Goal: Contribute content: Contribute content

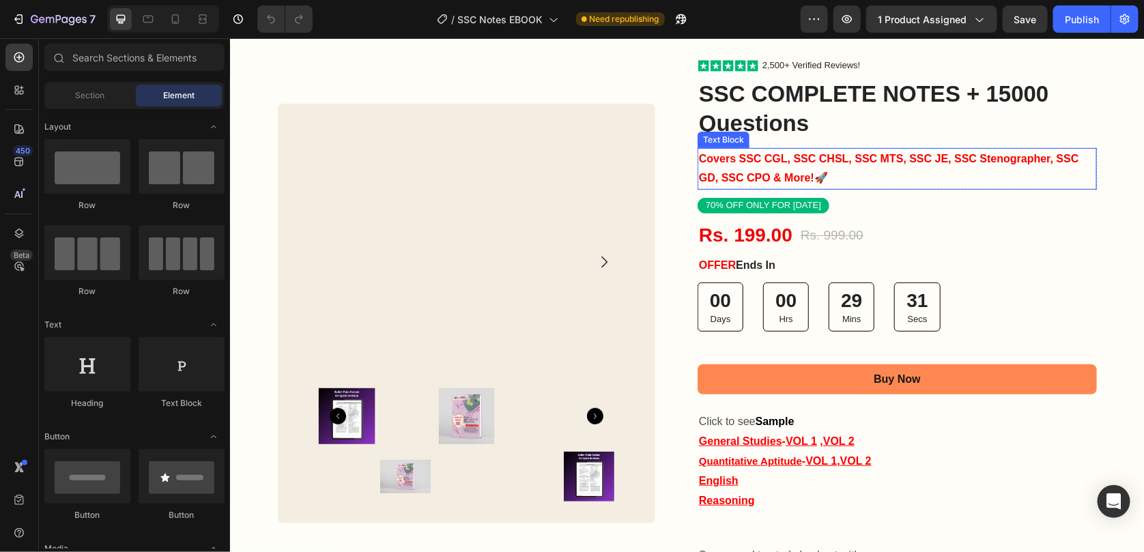
scroll to position [205, 0]
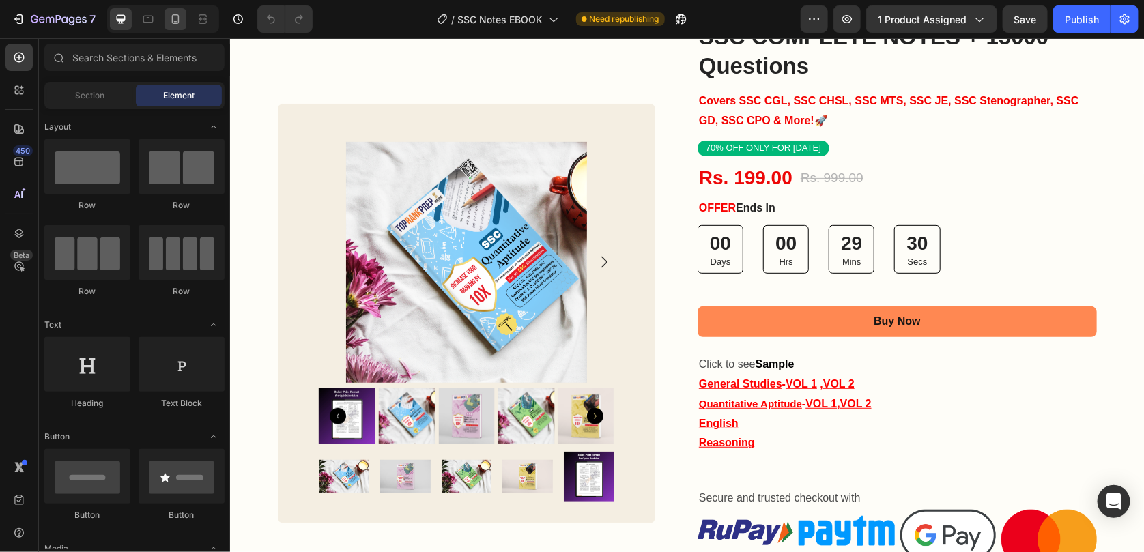
click at [182, 29] on div at bounding box center [176, 19] width 22 height 22
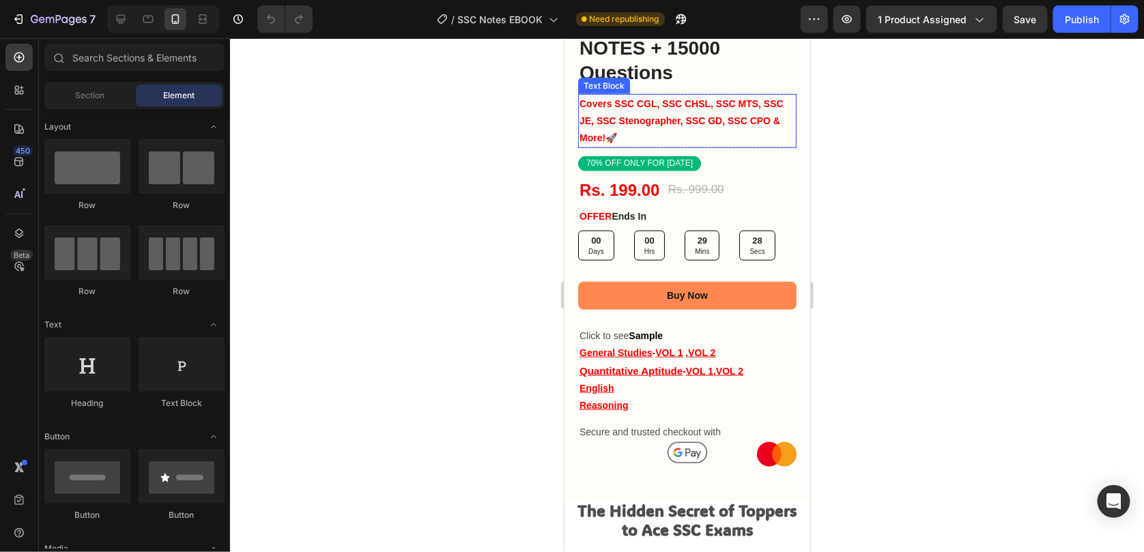
scroll to position [546, 0]
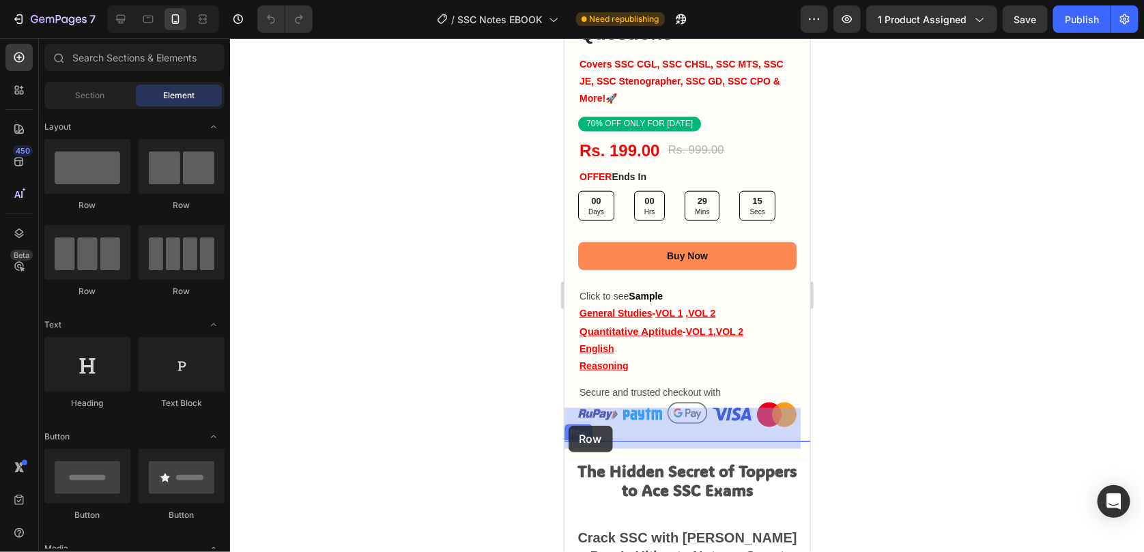
drag, startPoint x: 676, startPoint y: 212, endPoint x: 567, endPoint y: 425, distance: 240.0
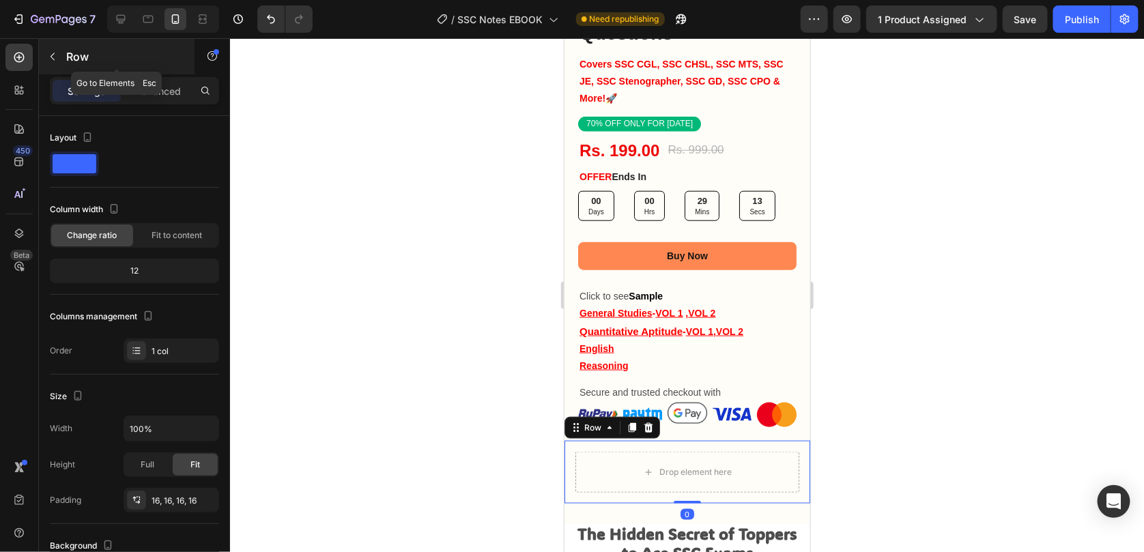
click at [57, 63] on button "button" at bounding box center [53, 57] width 22 height 22
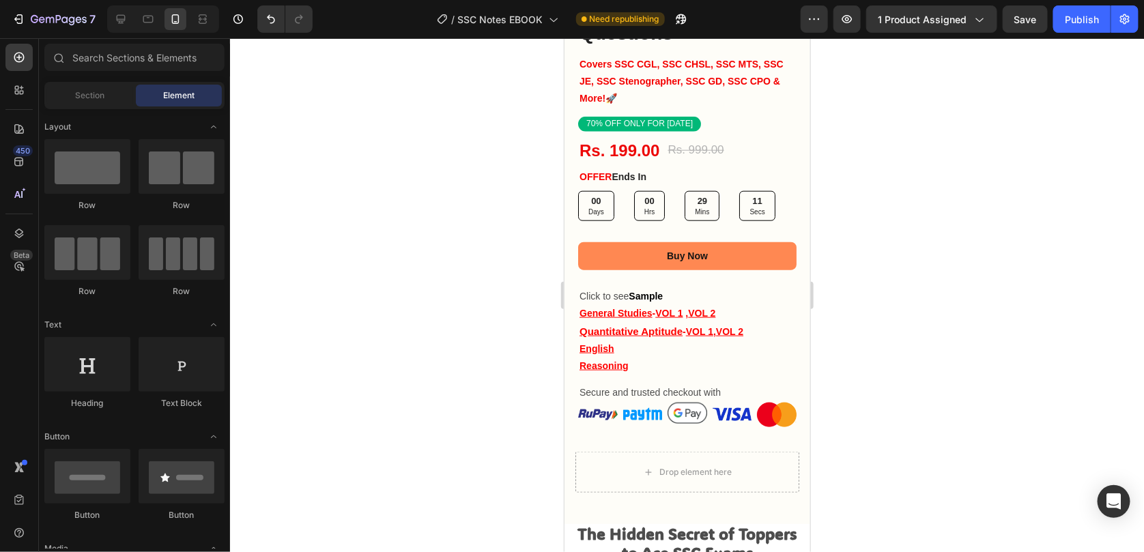
scroll to position [137, 0]
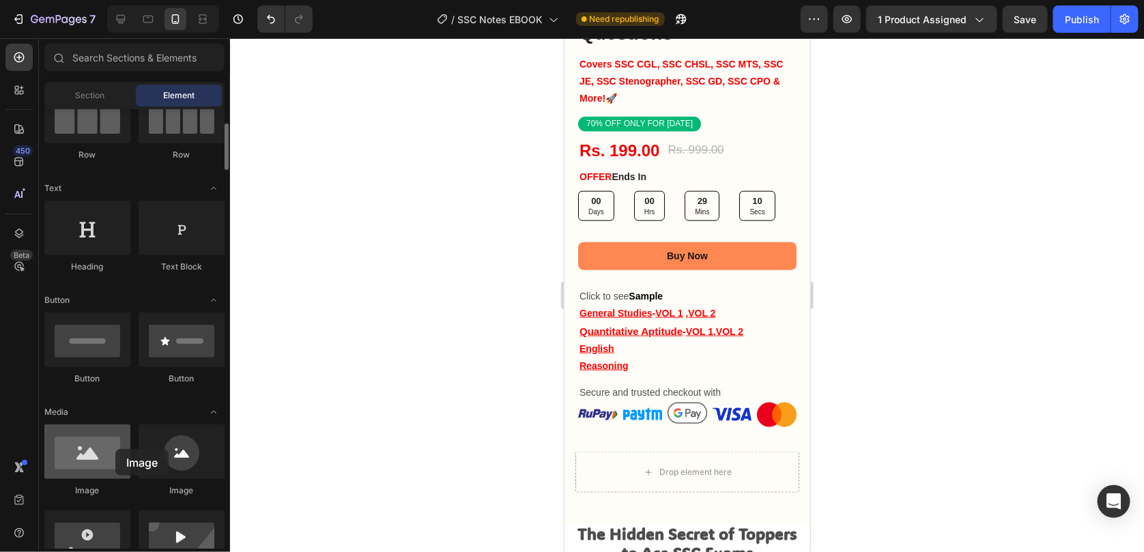
click at [115, 449] on div at bounding box center [87, 452] width 86 height 55
click at [79, 457] on div at bounding box center [87, 452] width 86 height 55
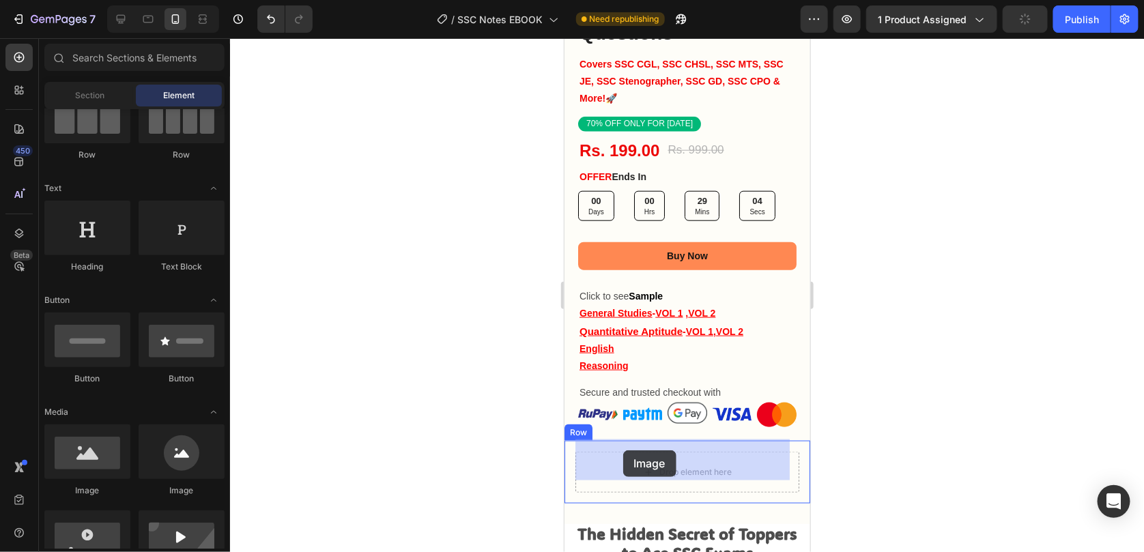
drag, startPoint x: 642, startPoint y: 495, endPoint x: 666, endPoint y: 478, distance: 29.4
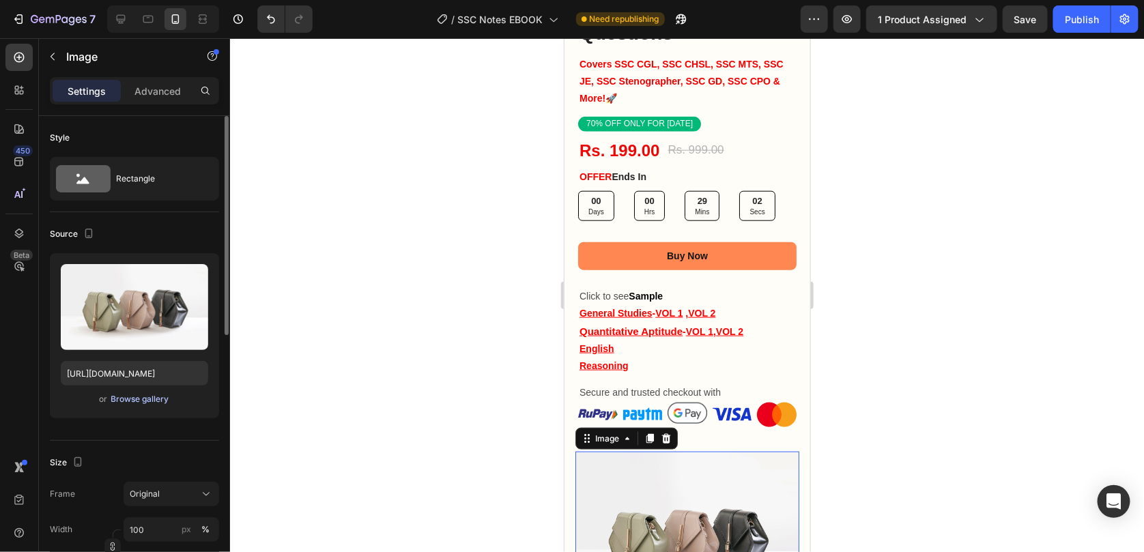
click at [121, 399] on div "Browse gallery" at bounding box center [140, 399] width 58 height 12
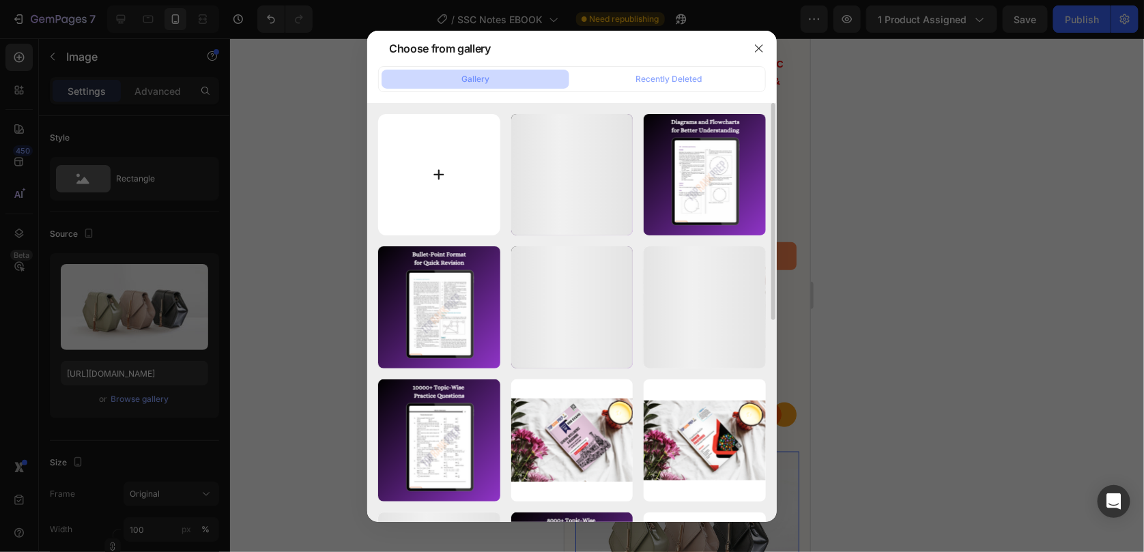
click at [440, 186] on input "file" at bounding box center [439, 175] width 122 height 122
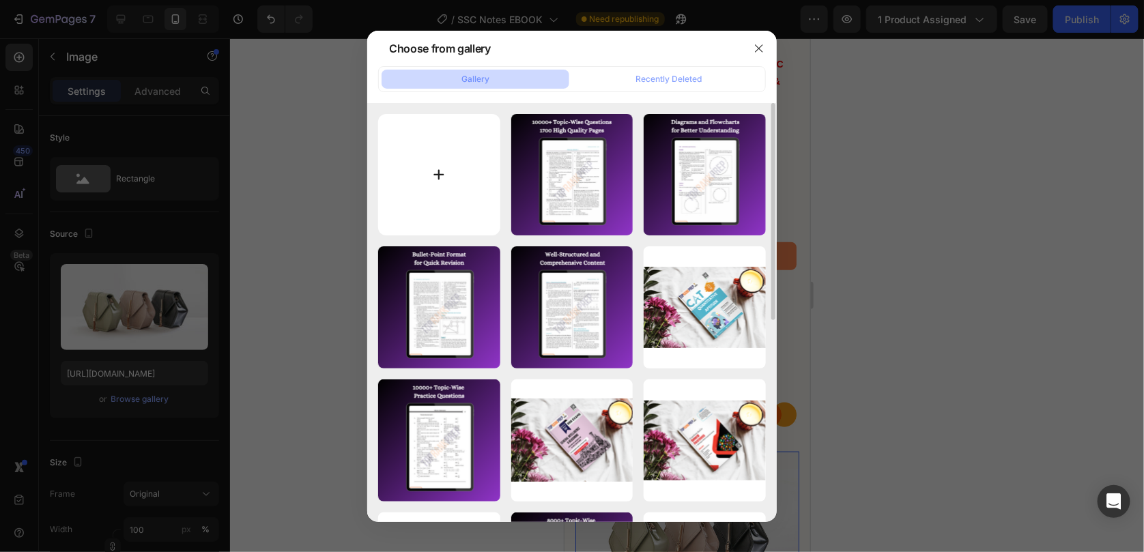
type input "C:\fakepath\ChatGPT Image [DATE], 06_15_48 PMdadasd.png"
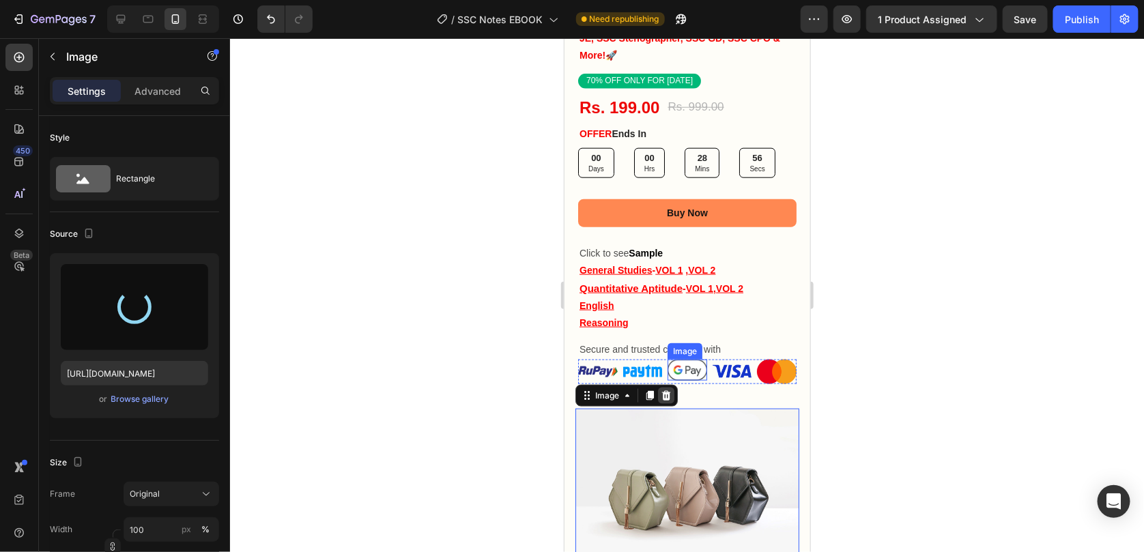
scroll to position [683, 0]
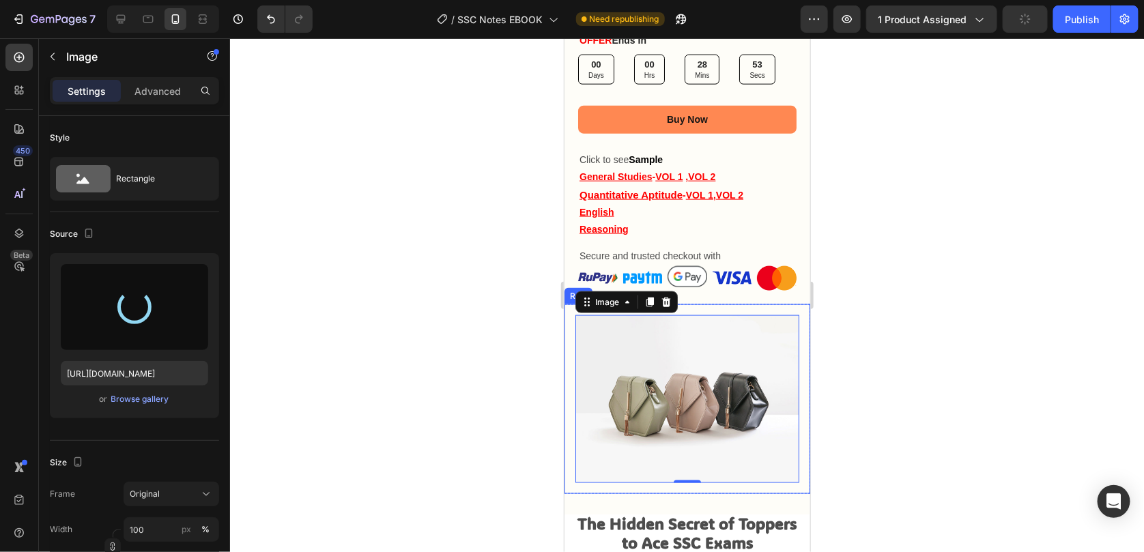
type input "[URL][DOMAIN_NAME]"
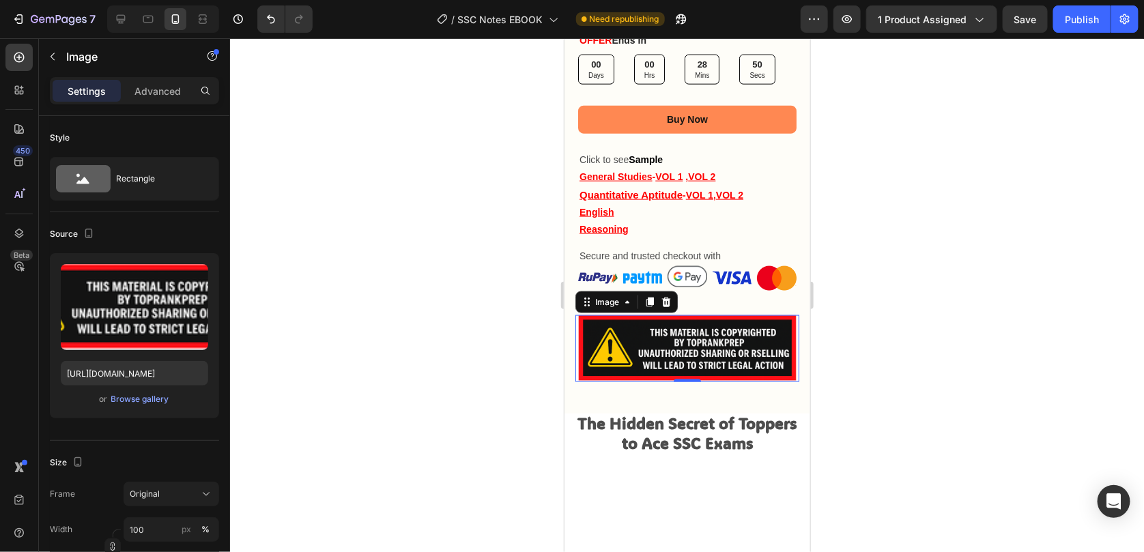
click at [926, 427] on div at bounding box center [687, 295] width 914 height 514
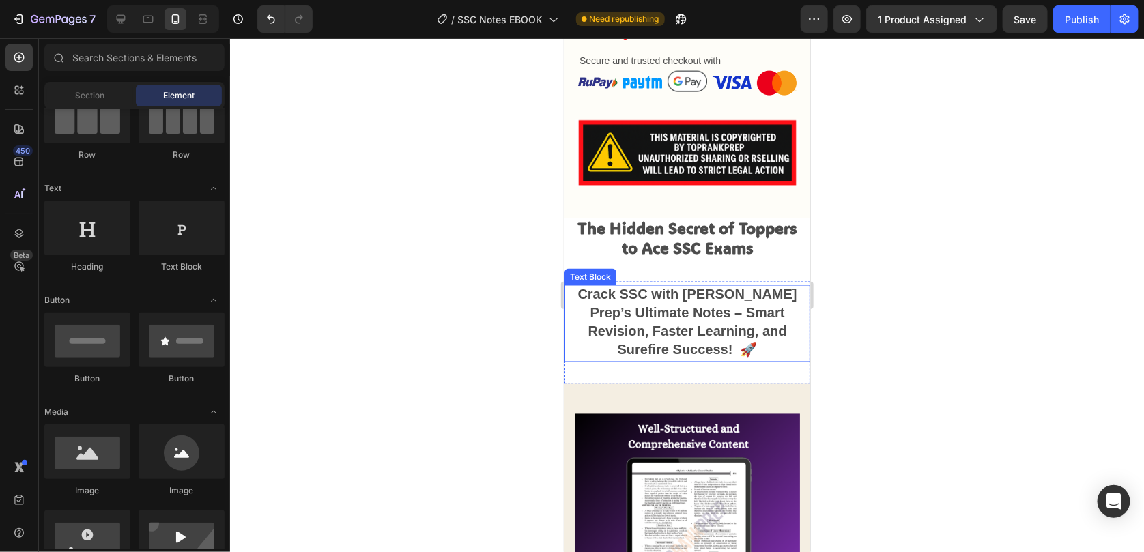
scroll to position [955, 0]
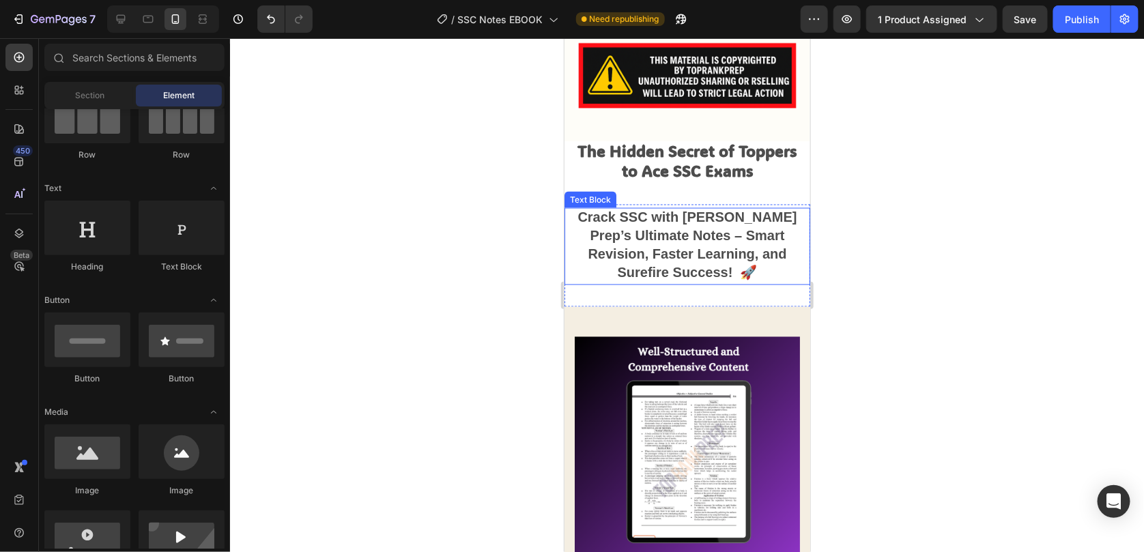
click at [684, 474] on img at bounding box center [686, 449] width 225 height 225
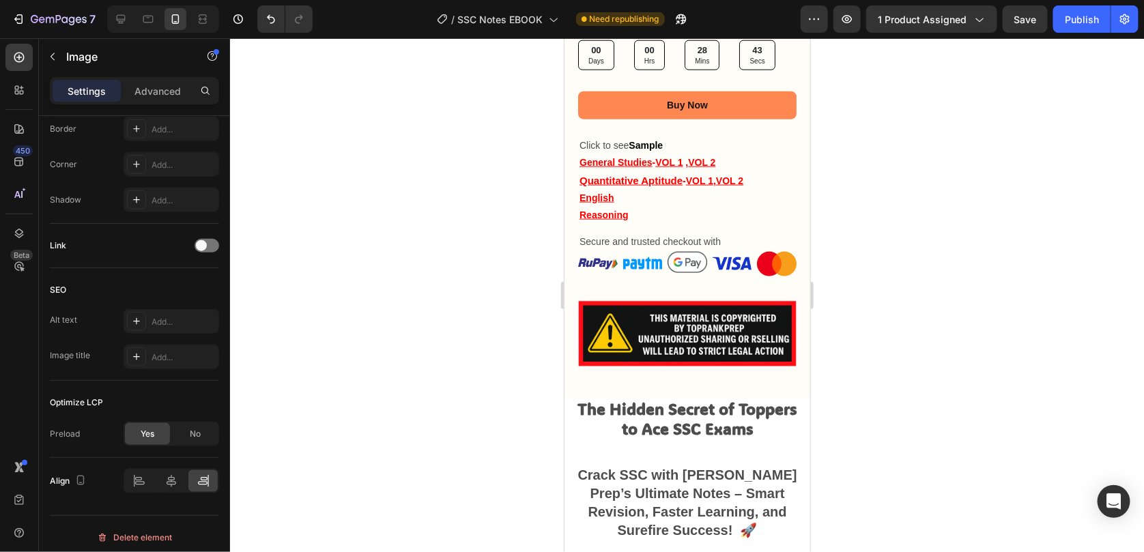
scroll to position [683, 0]
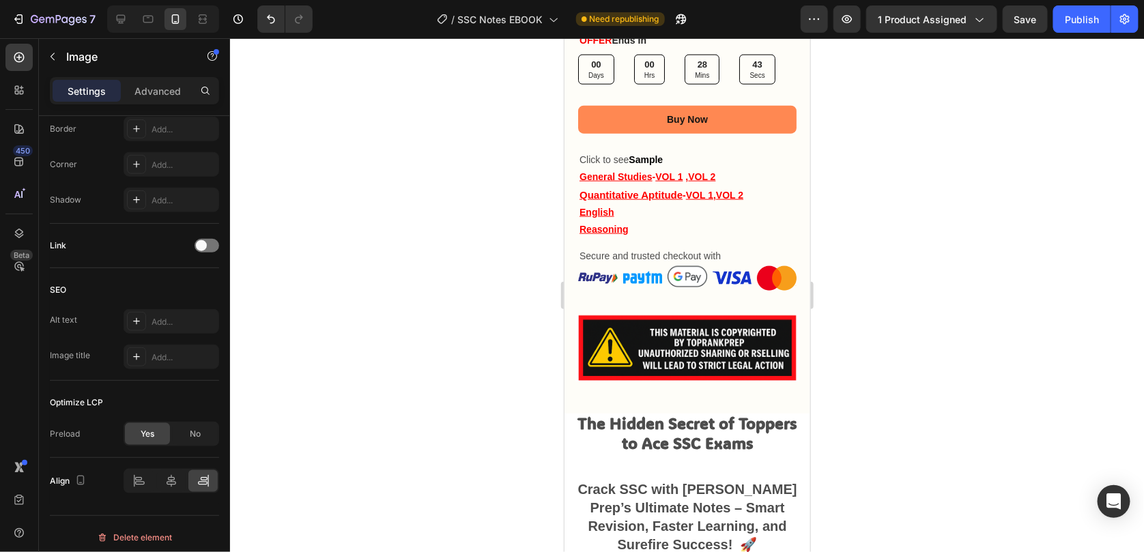
click at [882, 360] on div at bounding box center [687, 295] width 914 height 514
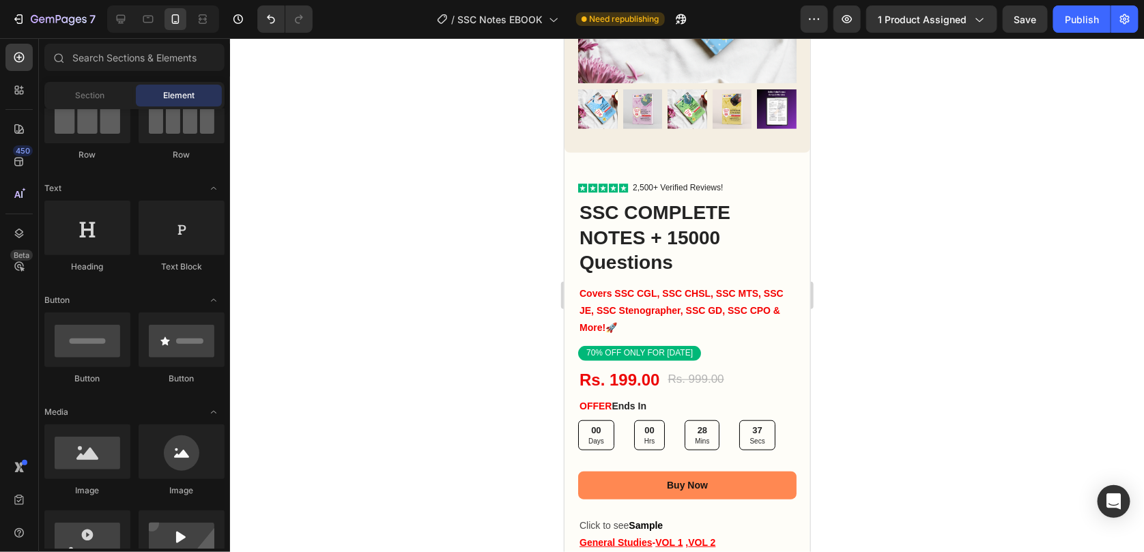
scroll to position [272, 0]
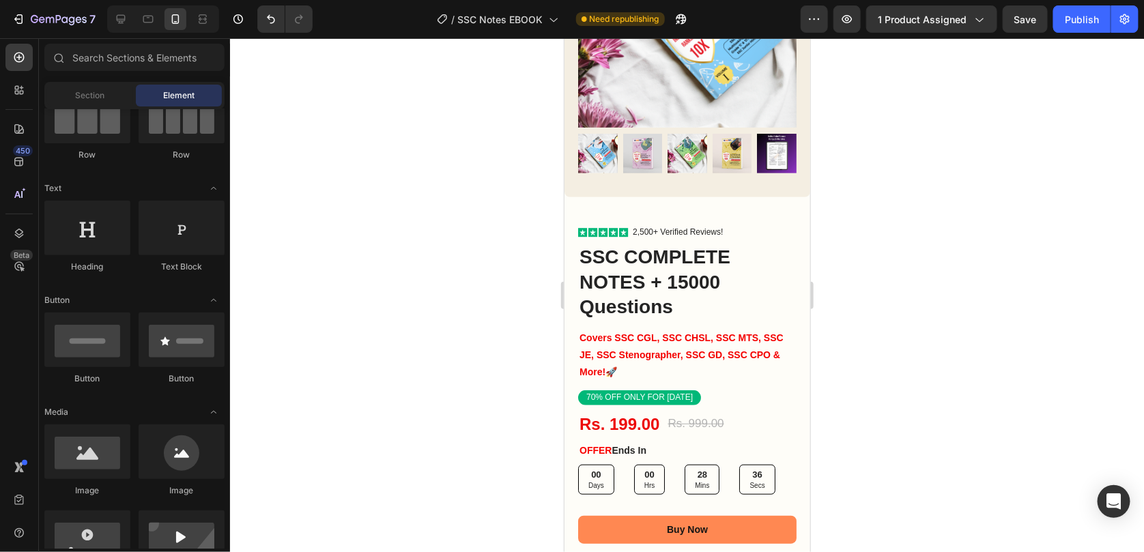
click at [125, 30] on div at bounding box center [163, 18] width 112 height 27
click at [125, 26] on div at bounding box center [121, 19] width 22 height 22
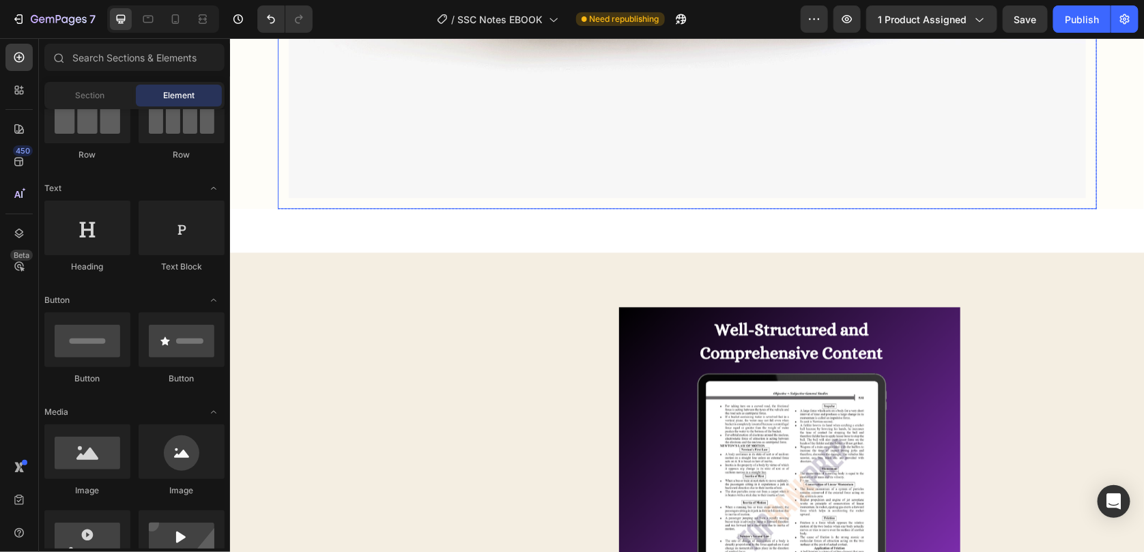
scroll to position [1365, 0]
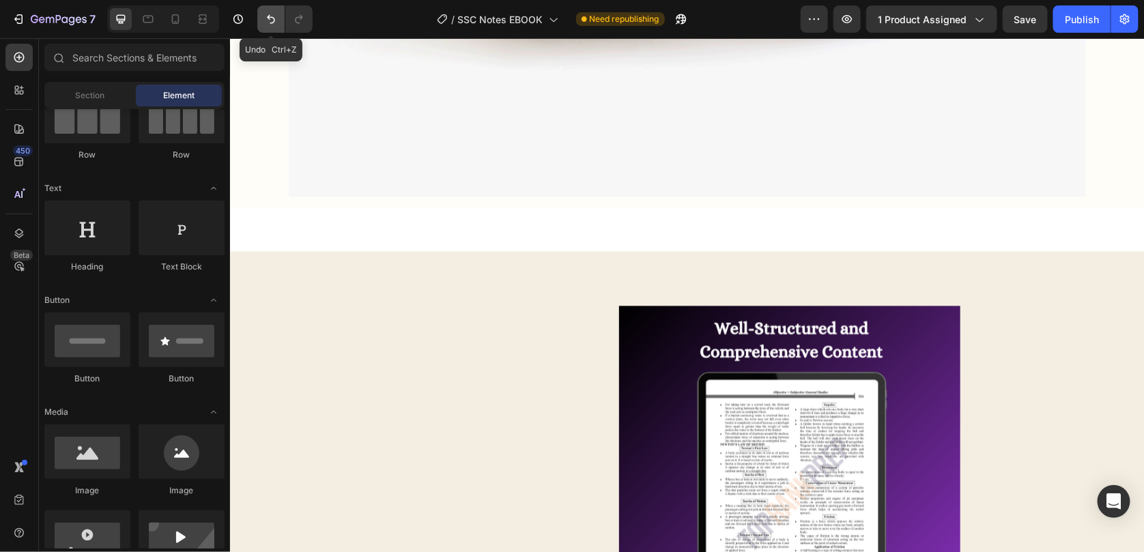
click at [270, 14] on icon "Undo/Redo" at bounding box center [271, 19] width 14 height 14
click at [165, 23] on div at bounding box center [176, 19] width 22 height 22
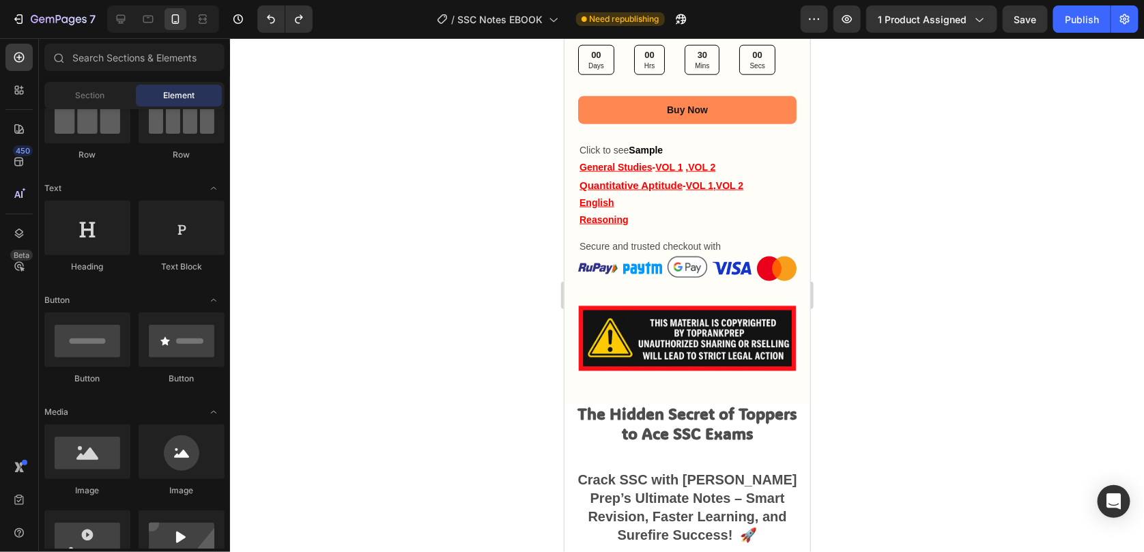
scroll to position [681, 0]
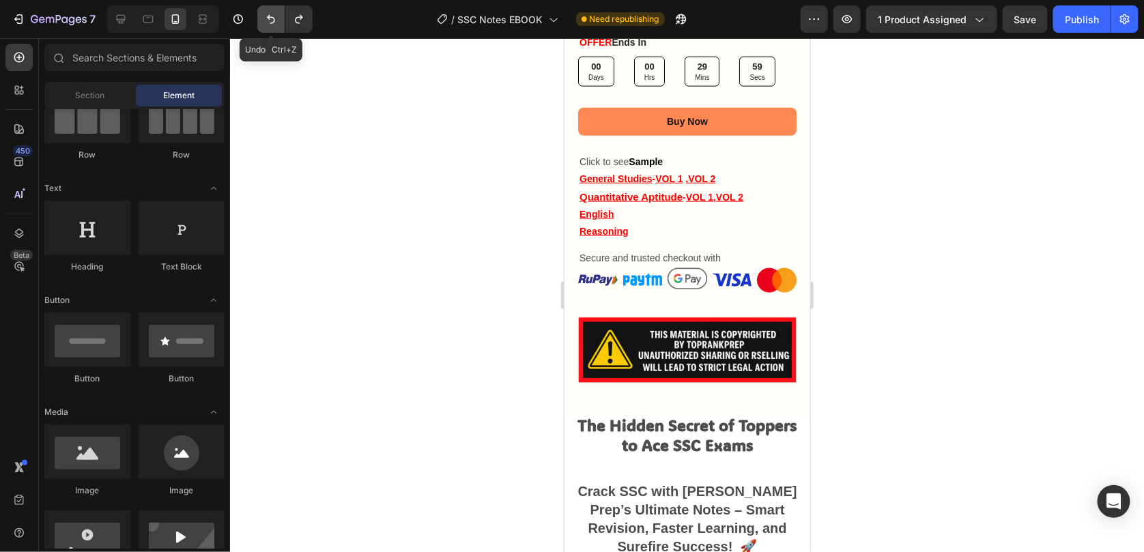
click at [257, 17] on button "Undo/Redo" at bounding box center [270, 18] width 27 height 27
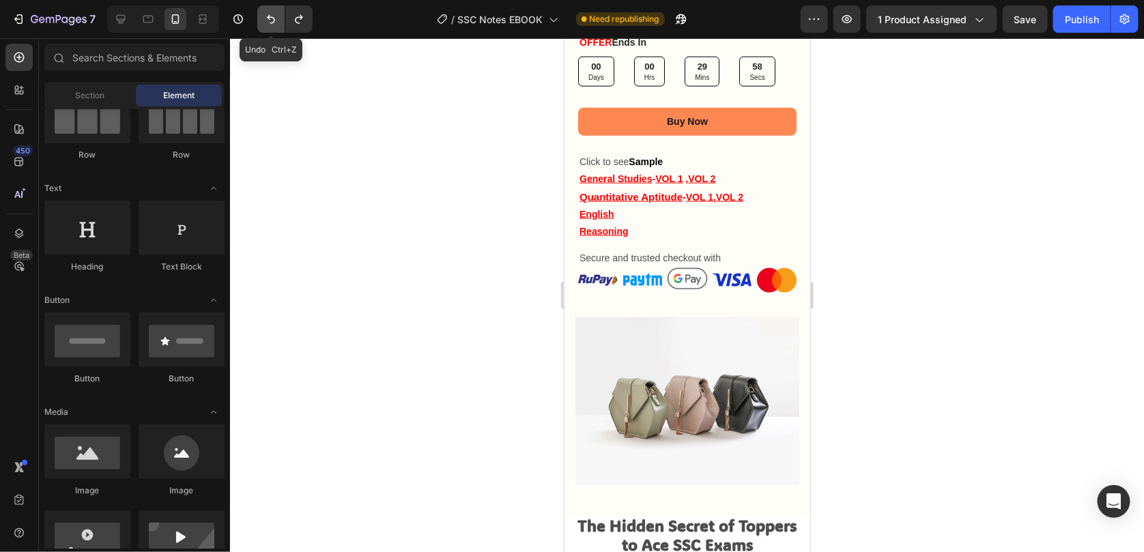
click at [257, 17] on button "Undo/Redo" at bounding box center [270, 18] width 27 height 27
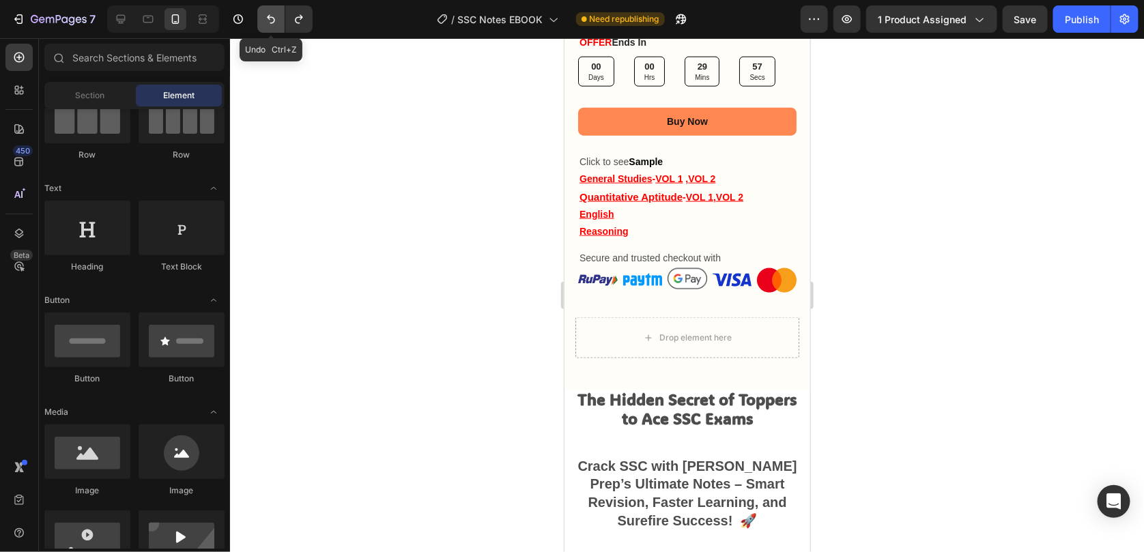
click at [257, 17] on button "Undo/Redo" at bounding box center [270, 18] width 27 height 27
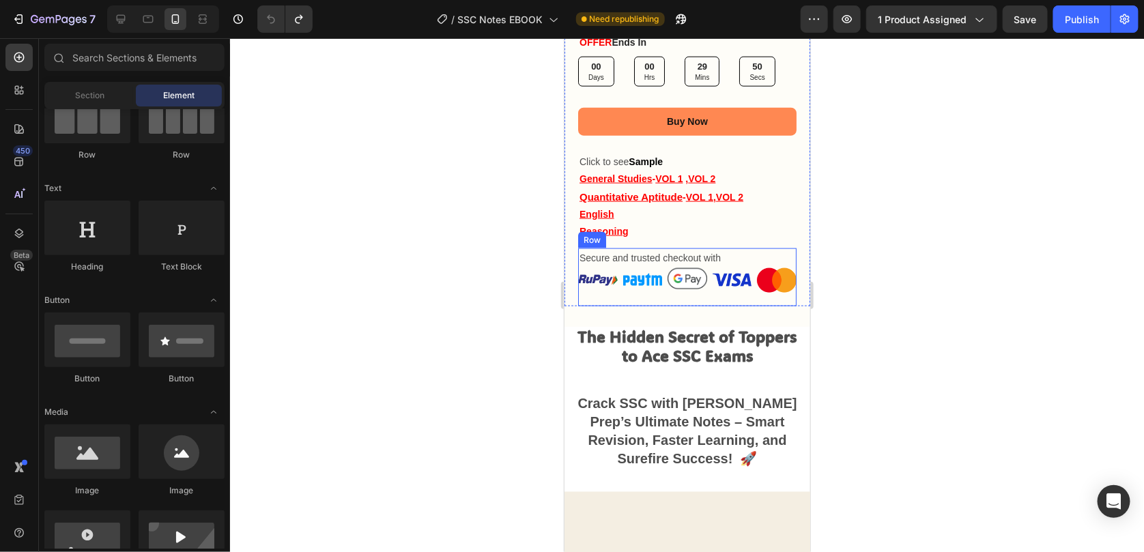
click at [588, 283] on div "Secure and trusted checkout with Text Block Image Image Image Image Image Row" at bounding box center [687, 277] width 218 height 58
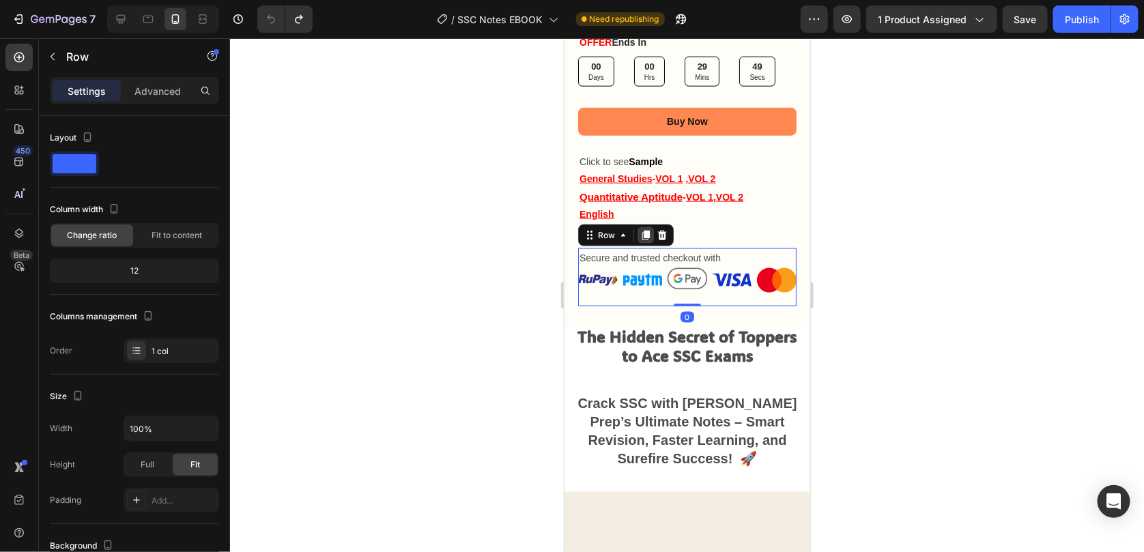
click at [642, 230] on icon at bounding box center [646, 235] width 8 height 10
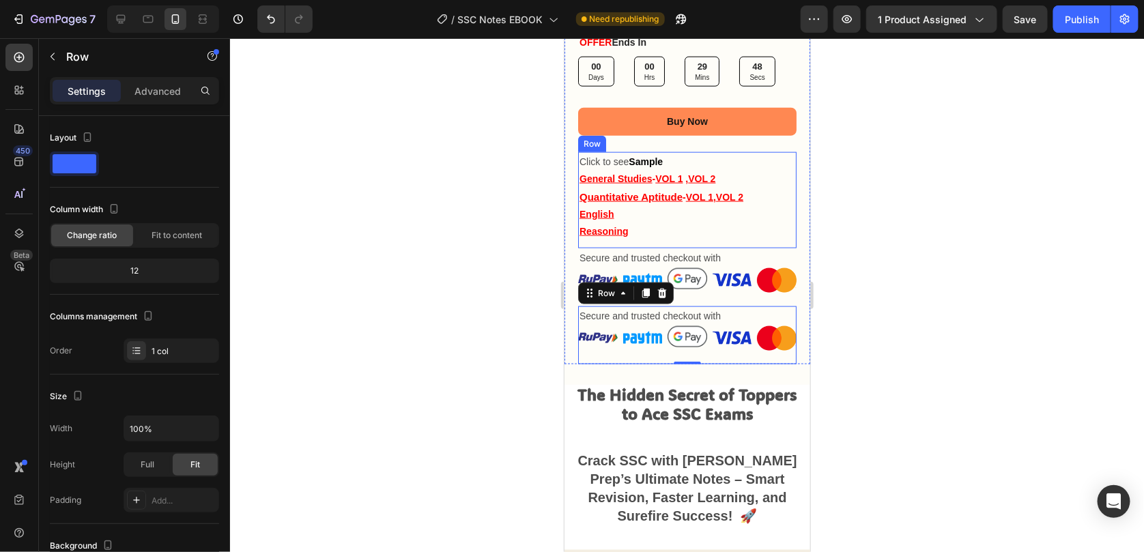
scroll to position [321, 0]
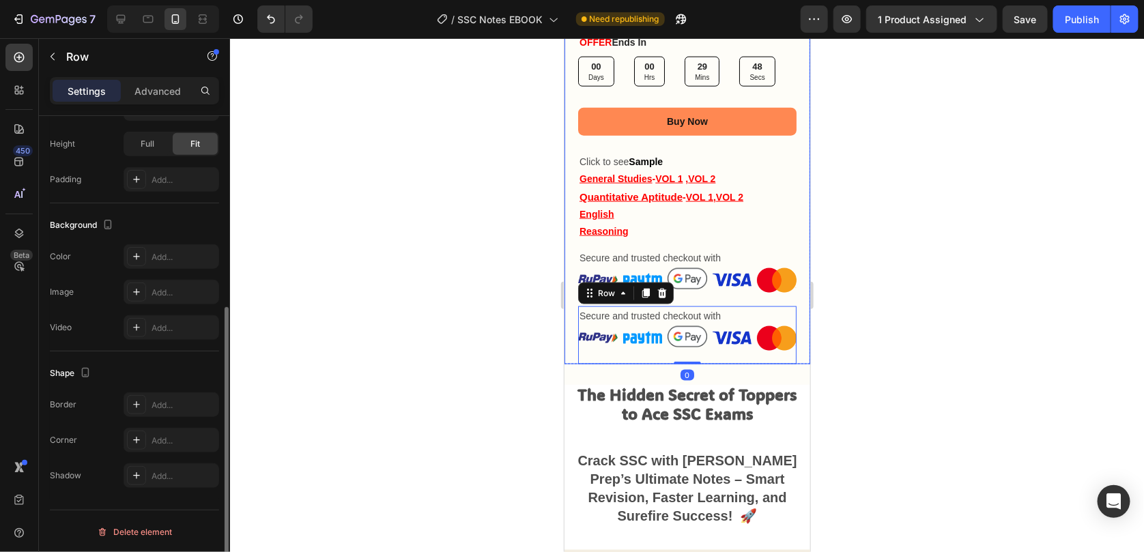
click at [936, 288] on div at bounding box center [687, 295] width 914 height 514
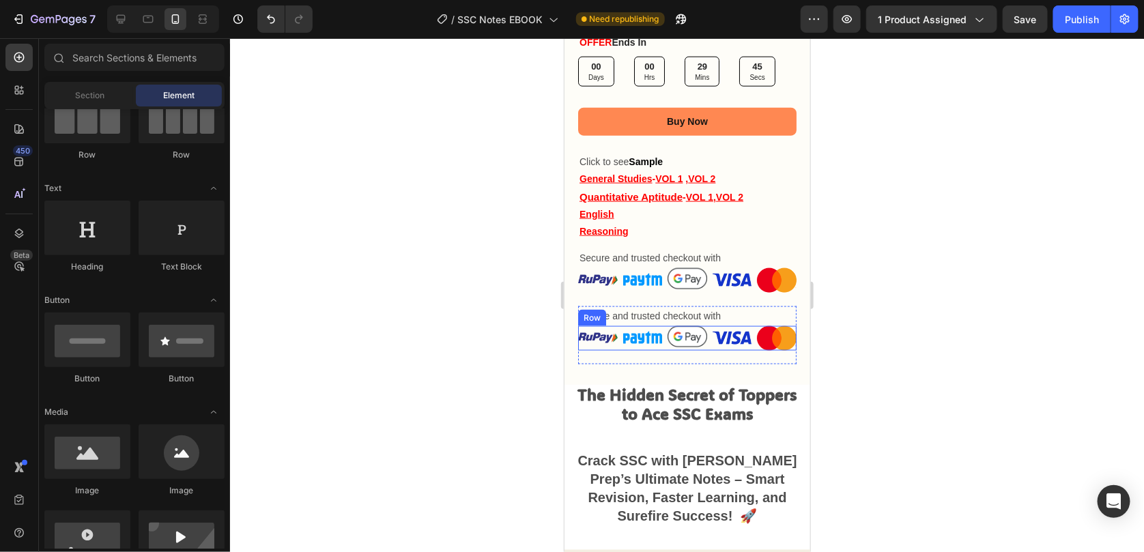
click at [705, 328] on div "Image Image Image Image Image Row" at bounding box center [687, 338] width 218 height 25
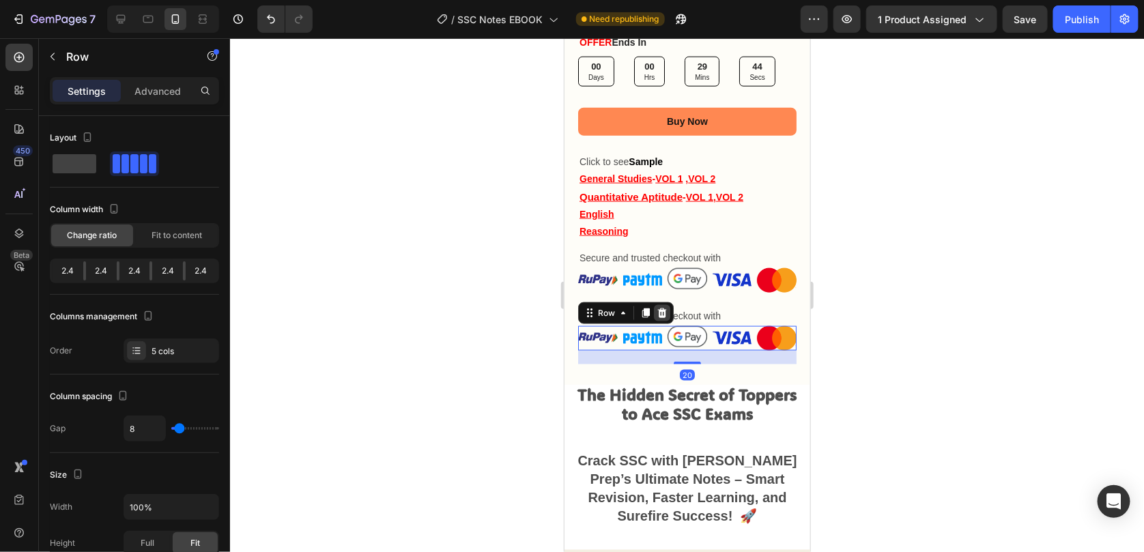
click at [662, 307] on icon at bounding box center [661, 312] width 11 height 11
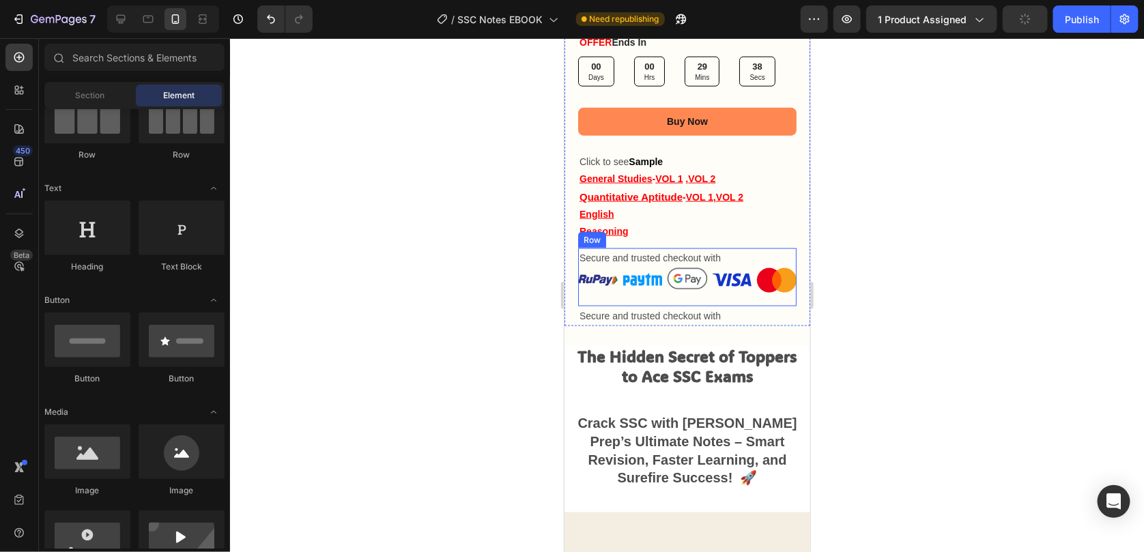
click at [580, 287] on div "Secure and trusted checkout with Text Block Image Image Image Image Image Row" at bounding box center [687, 277] width 218 height 58
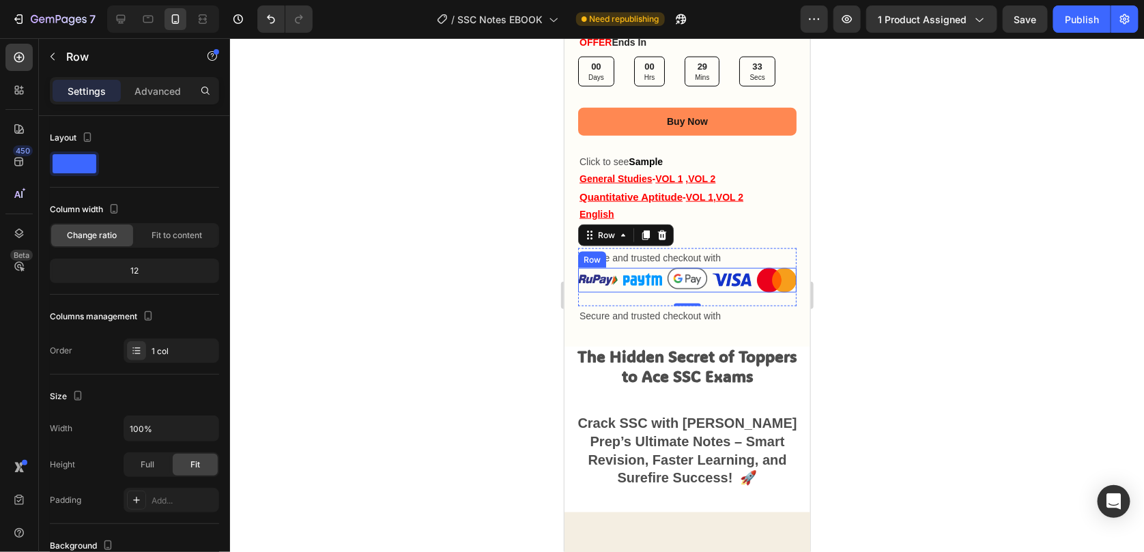
click at [704, 276] on div "Image Image Image Image Image Row" at bounding box center [687, 280] width 218 height 25
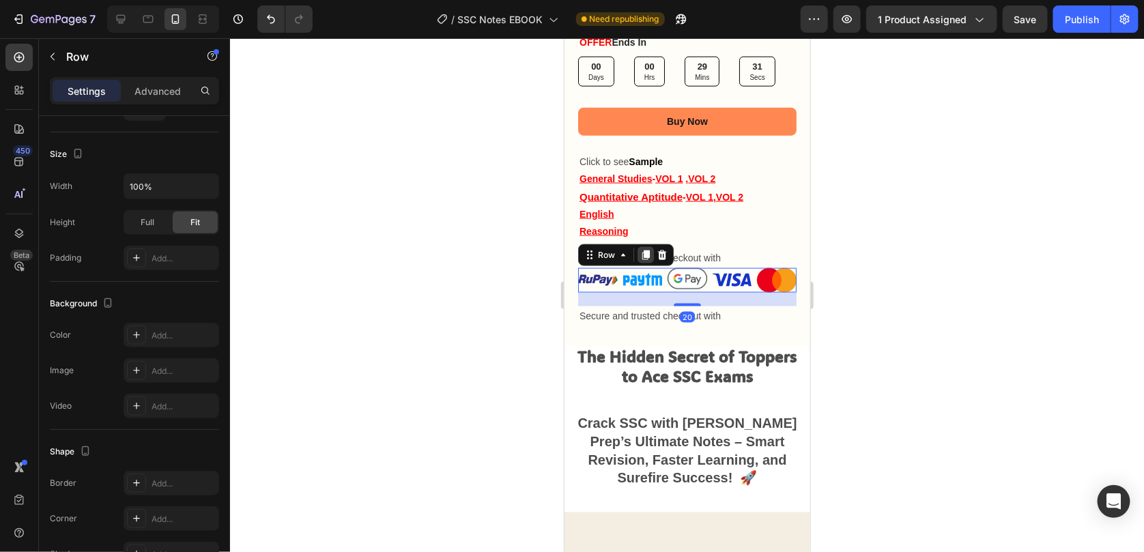
click at [643, 251] on icon at bounding box center [646, 256] width 8 height 10
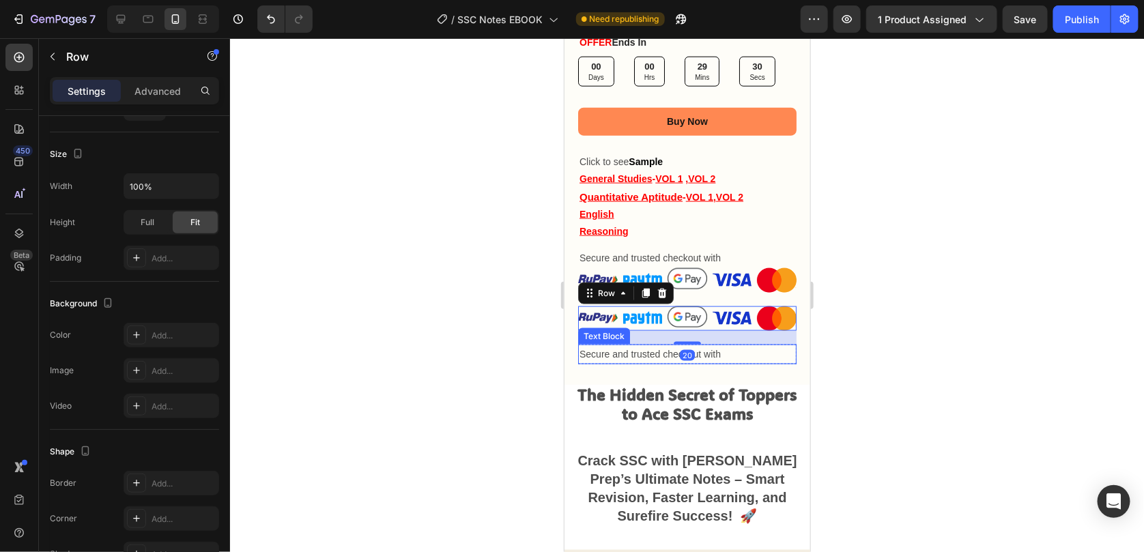
click at [643, 345] on p "Secure and trusted checkout with" at bounding box center [687, 353] width 216 height 17
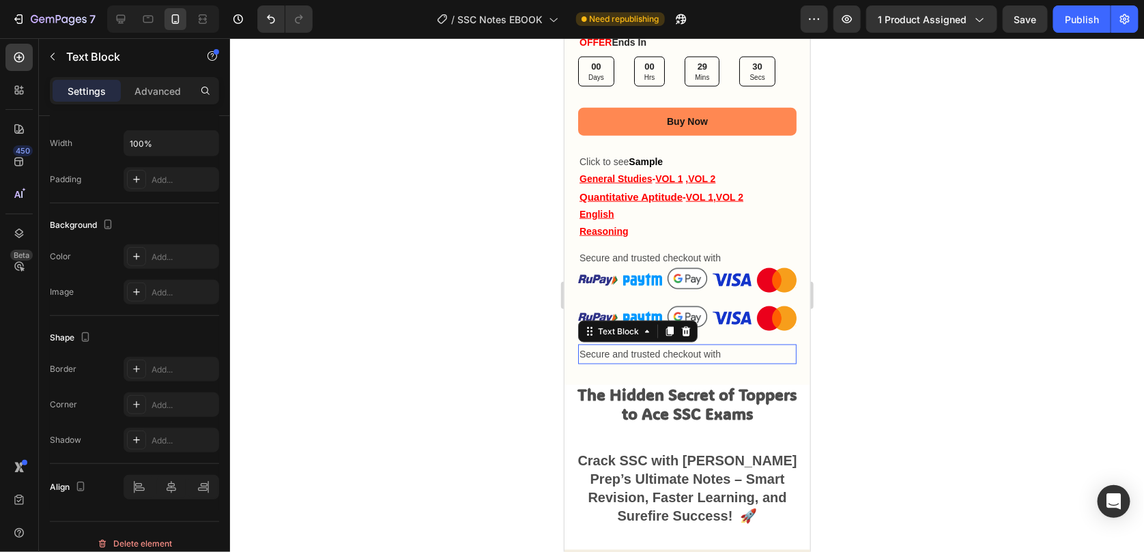
scroll to position [0, 0]
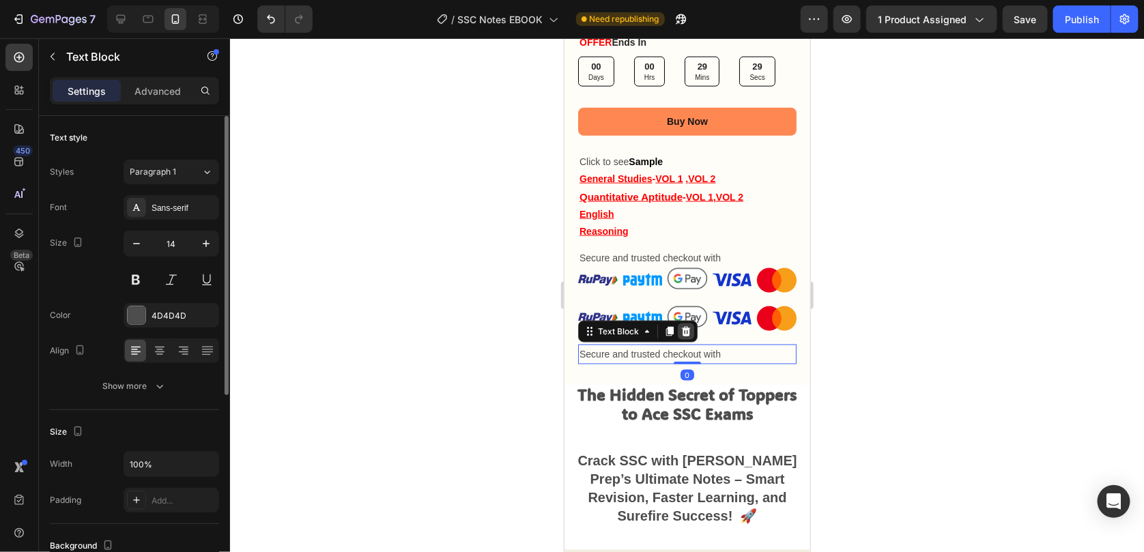
click at [681, 326] on icon at bounding box center [685, 331] width 11 height 11
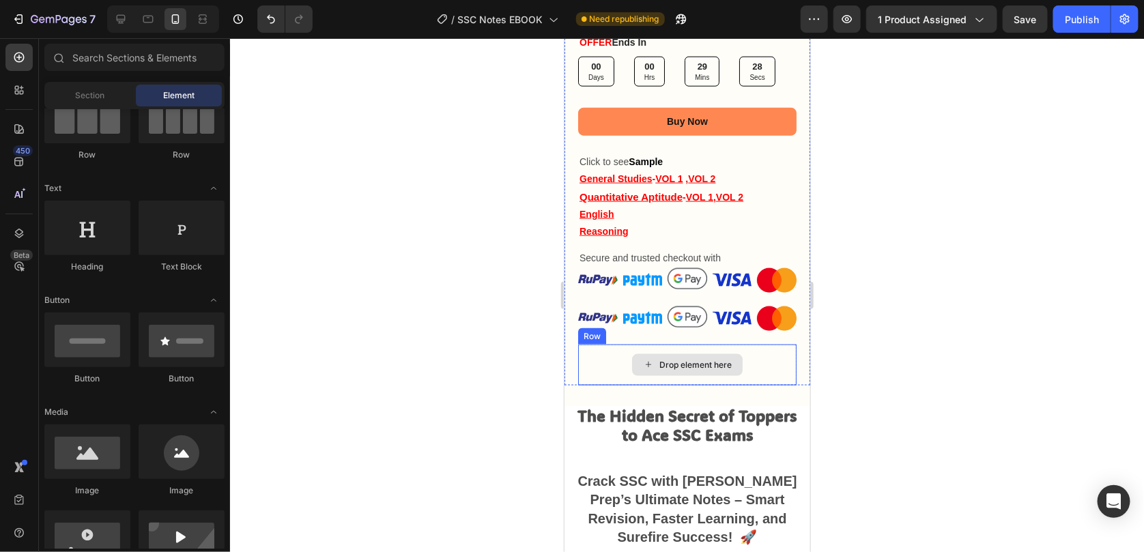
click at [631, 354] on div "Drop element here" at bounding box center [686, 365] width 111 height 22
click at [615, 354] on div "Drop element here" at bounding box center [687, 364] width 218 height 41
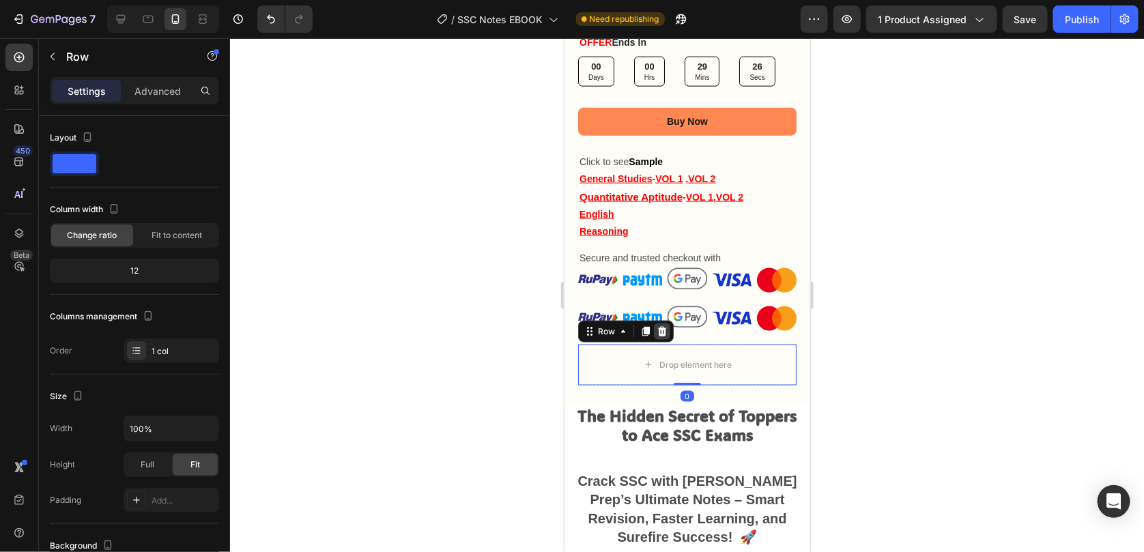
click at [664, 326] on icon at bounding box center [661, 331] width 9 height 10
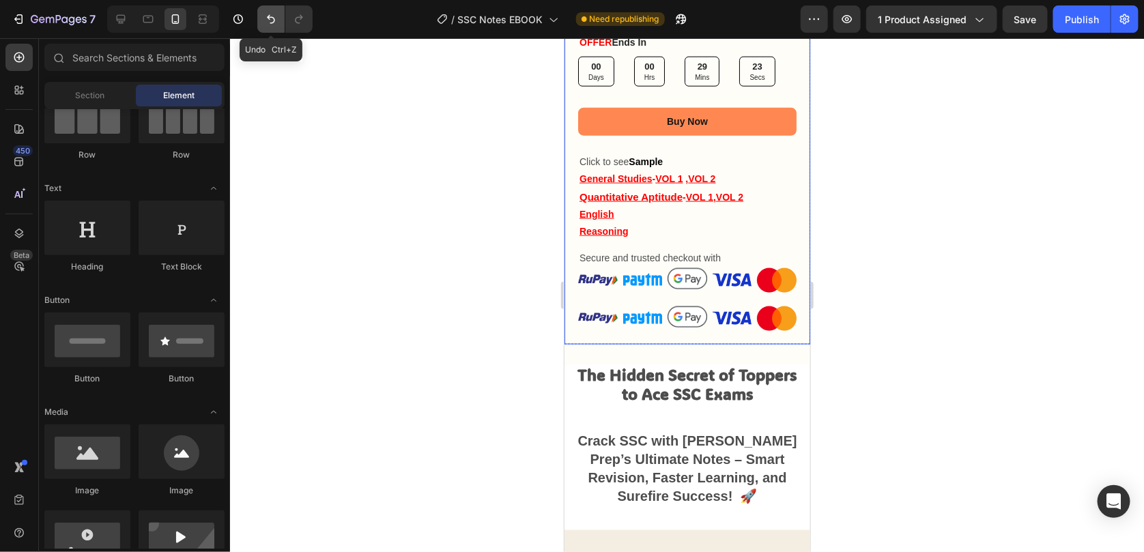
click at [260, 18] on button "Undo/Redo" at bounding box center [270, 18] width 27 height 27
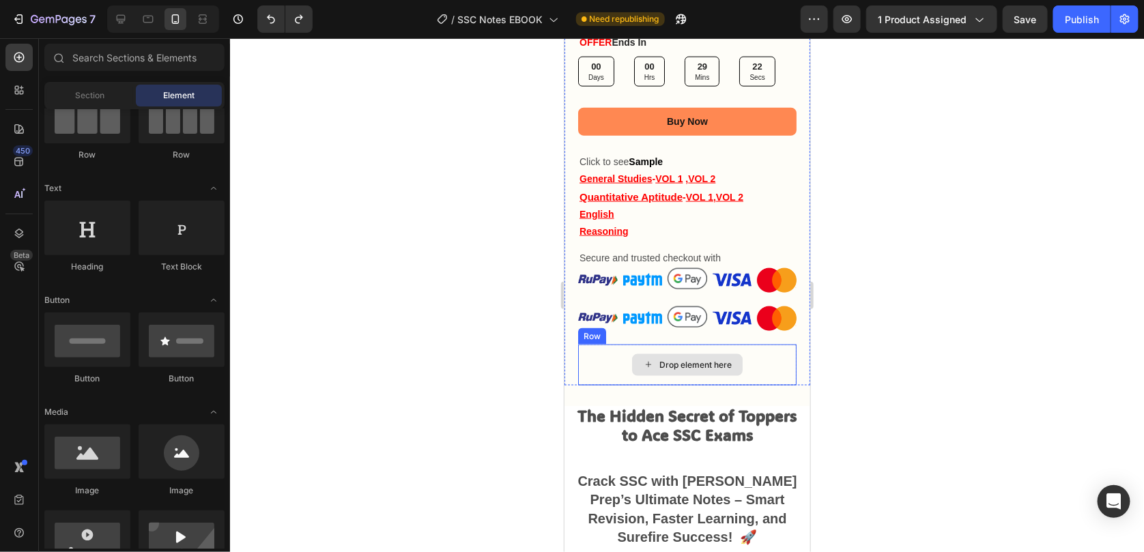
click at [594, 347] on div "Drop element here" at bounding box center [687, 364] width 218 height 41
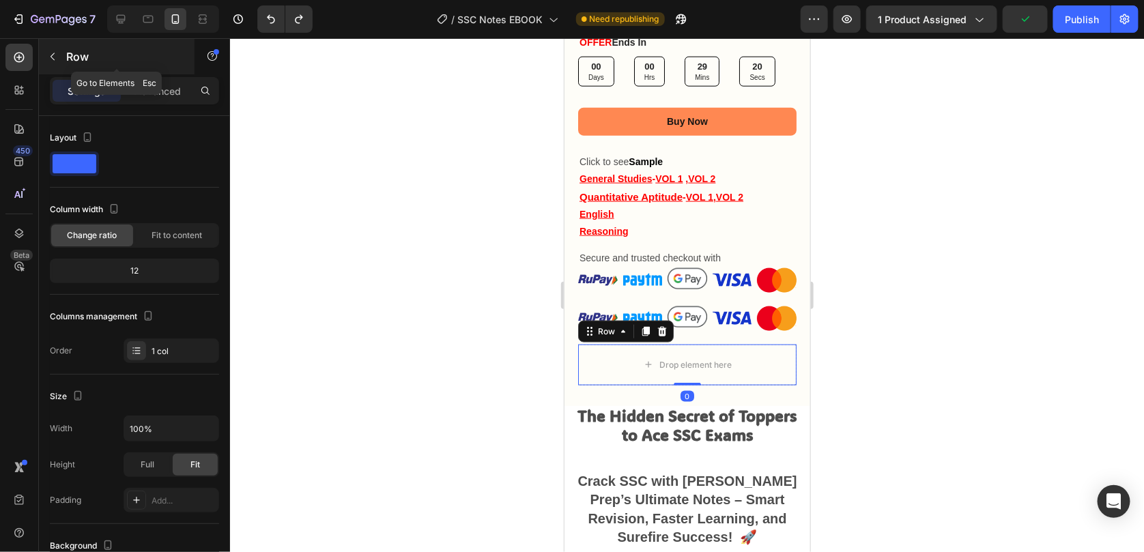
click at [63, 58] on button "button" at bounding box center [53, 57] width 22 height 22
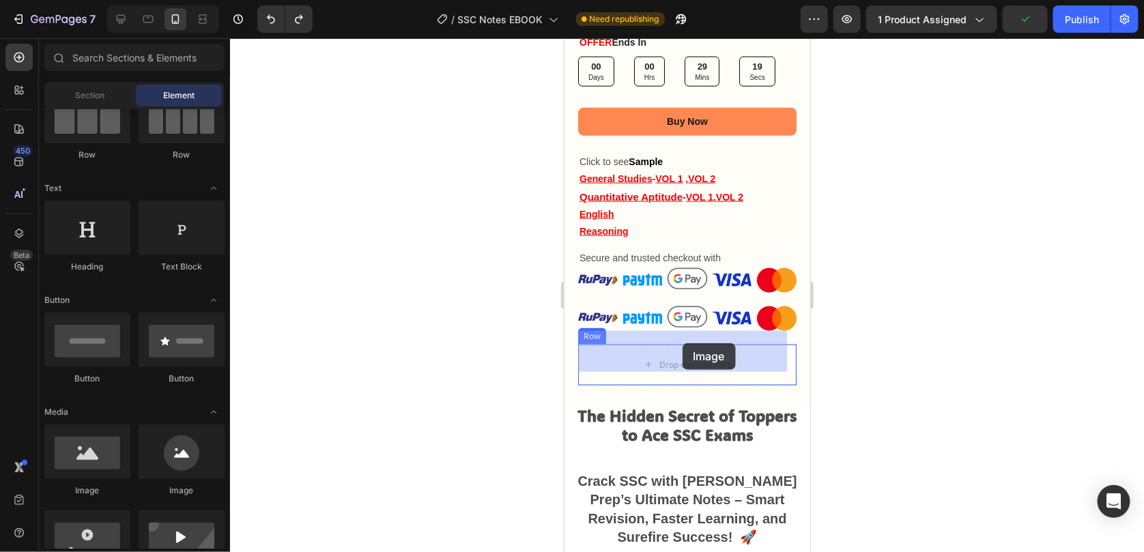
drag, startPoint x: 642, startPoint y: 481, endPoint x: 1001, endPoint y: 441, distance: 361.9
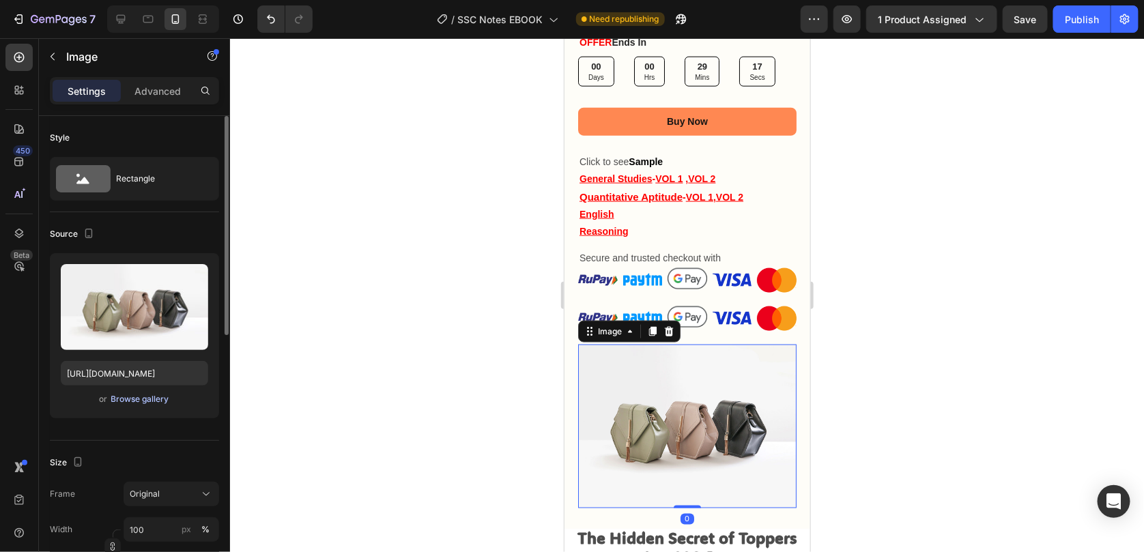
click at [117, 398] on div "Browse gallery" at bounding box center [140, 399] width 58 height 12
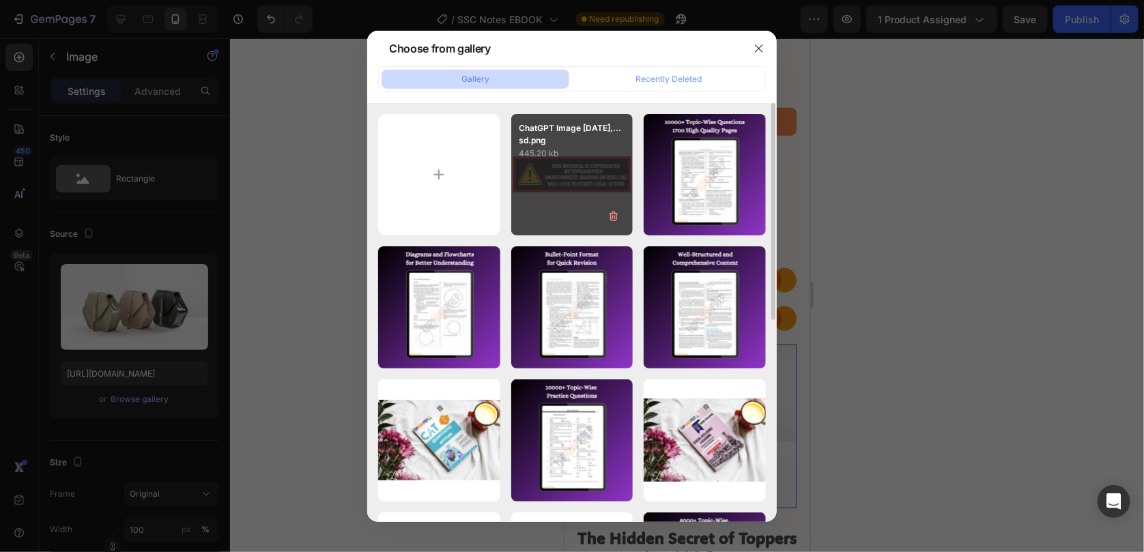
click at [565, 202] on div "ChatGPT Image [DATE],...sd.png 445.20 kb" at bounding box center [572, 175] width 122 height 122
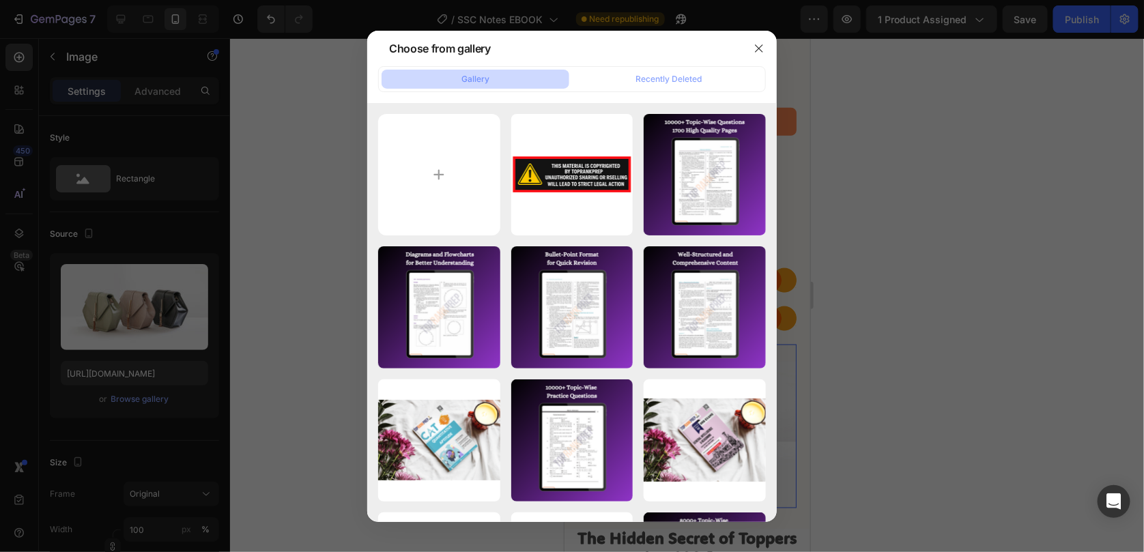
type input "[URL][DOMAIN_NAME]"
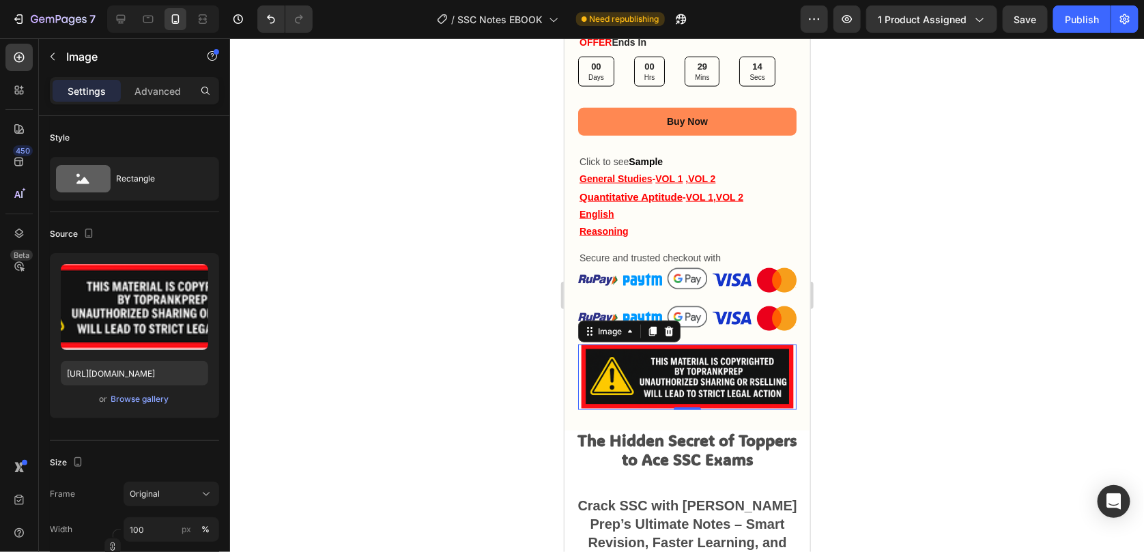
click at [939, 321] on div at bounding box center [687, 295] width 914 height 514
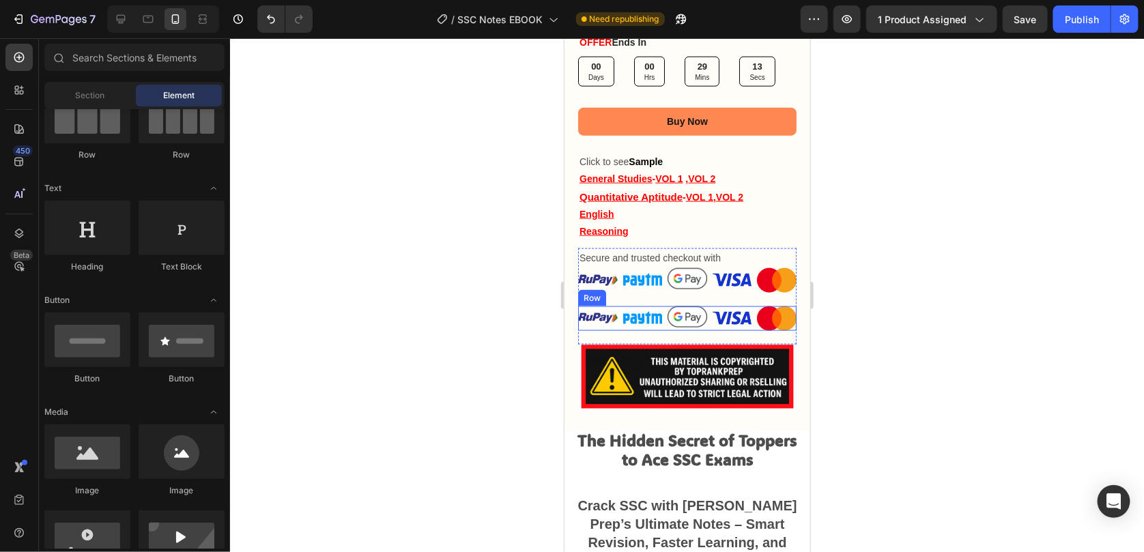
click at [698, 313] on div "Image" at bounding box center [687, 318] width 40 height 25
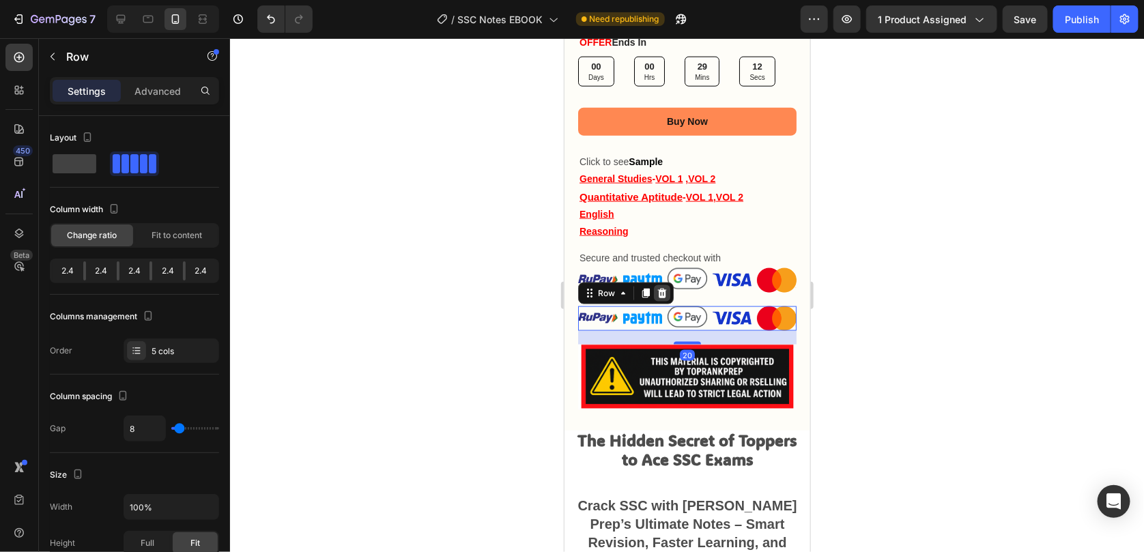
click at [655, 285] on div at bounding box center [661, 293] width 16 height 16
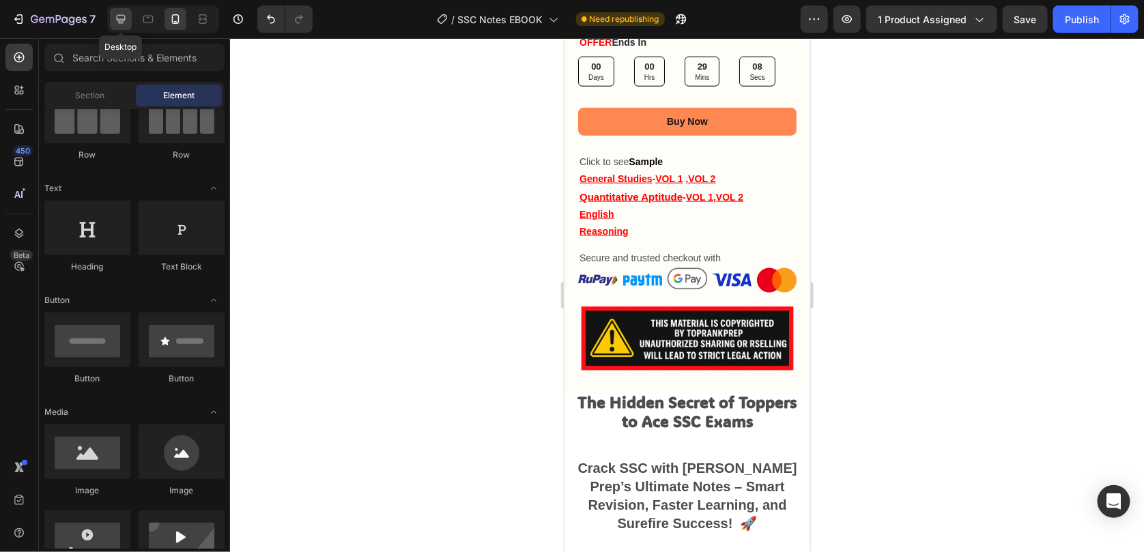
click at [119, 22] on icon at bounding box center [121, 19] width 9 height 9
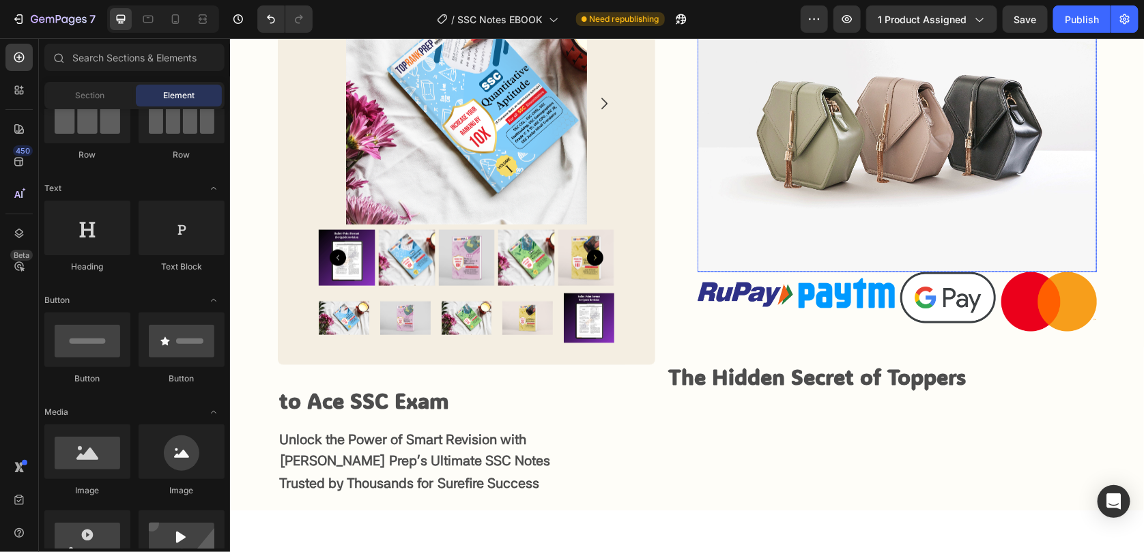
scroll to position [749, 0]
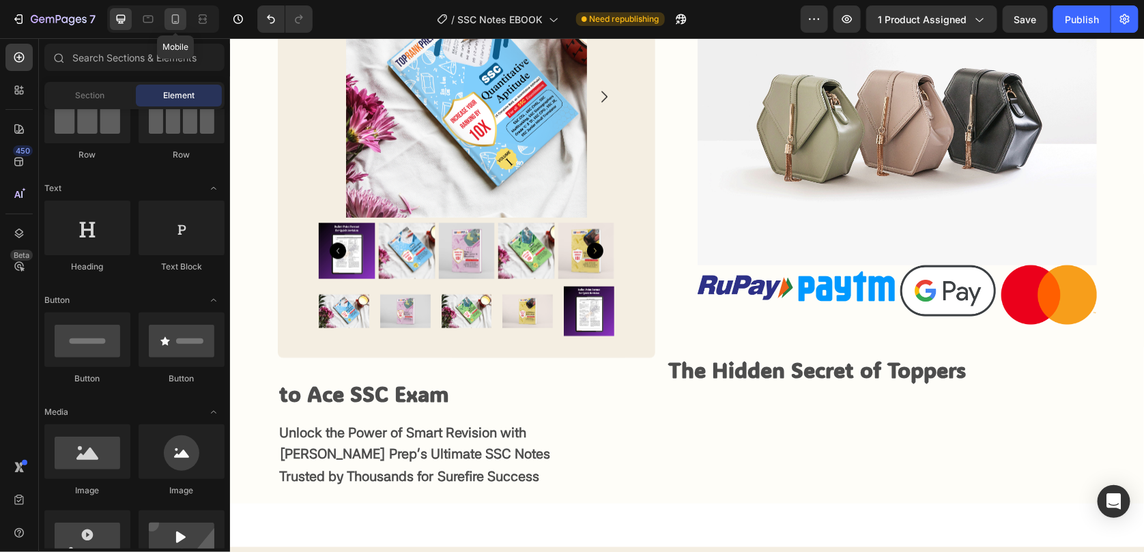
click at [184, 25] on div at bounding box center [176, 19] width 22 height 22
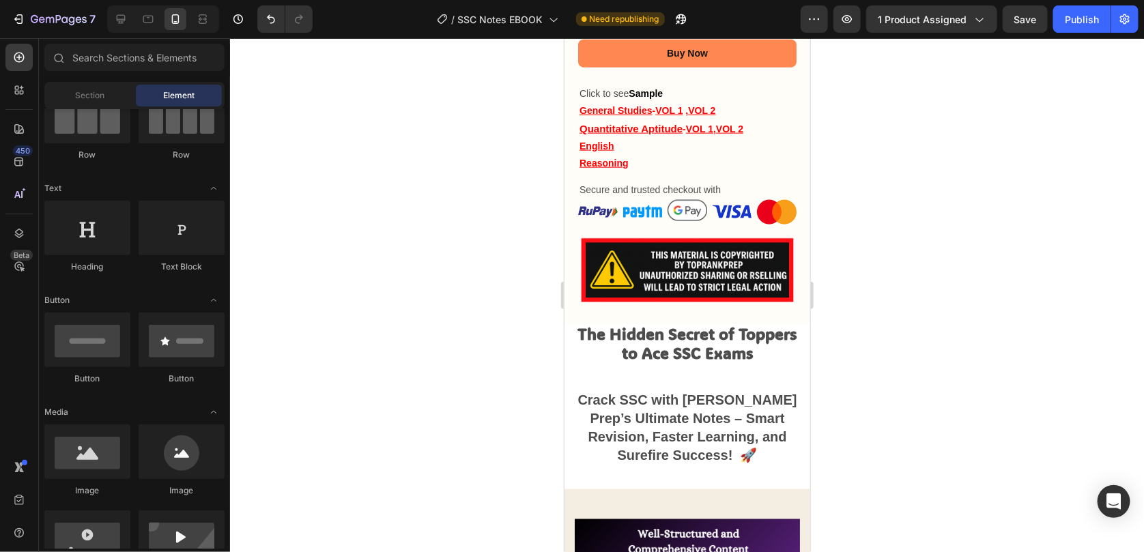
scroll to position [754, 0]
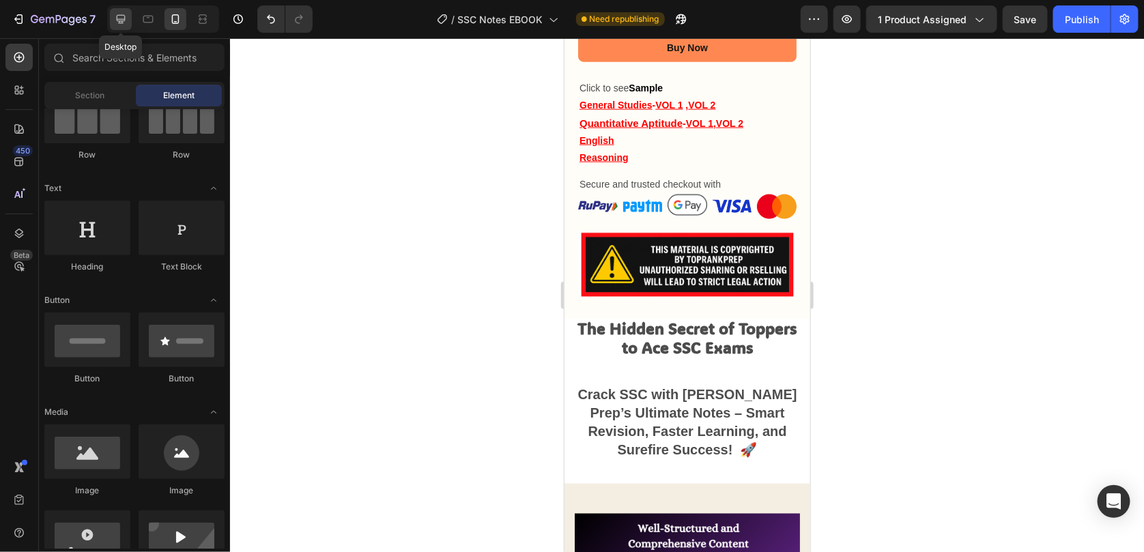
click at [112, 20] on div at bounding box center [121, 19] width 22 height 22
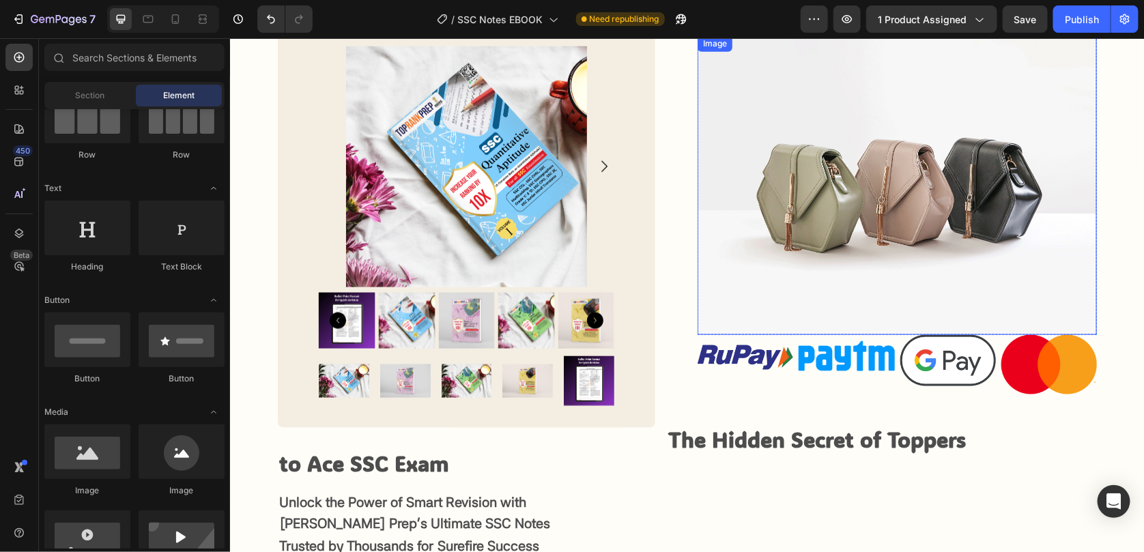
scroll to position [697, 0]
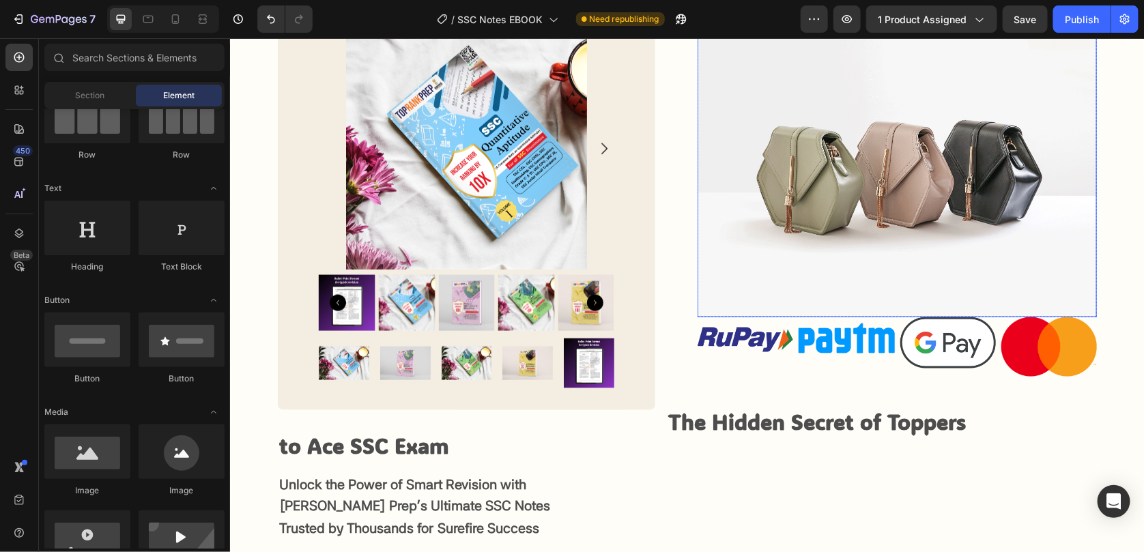
click at [769, 270] on img at bounding box center [896, 167] width 399 height 300
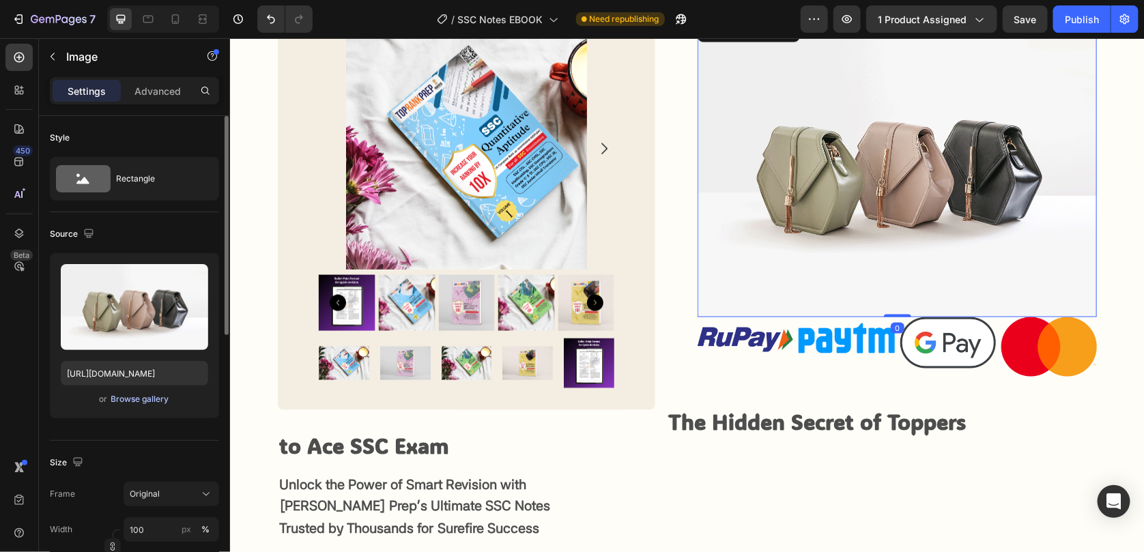
click at [127, 397] on div "Browse gallery" at bounding box center [140, 399] width 58 height 12
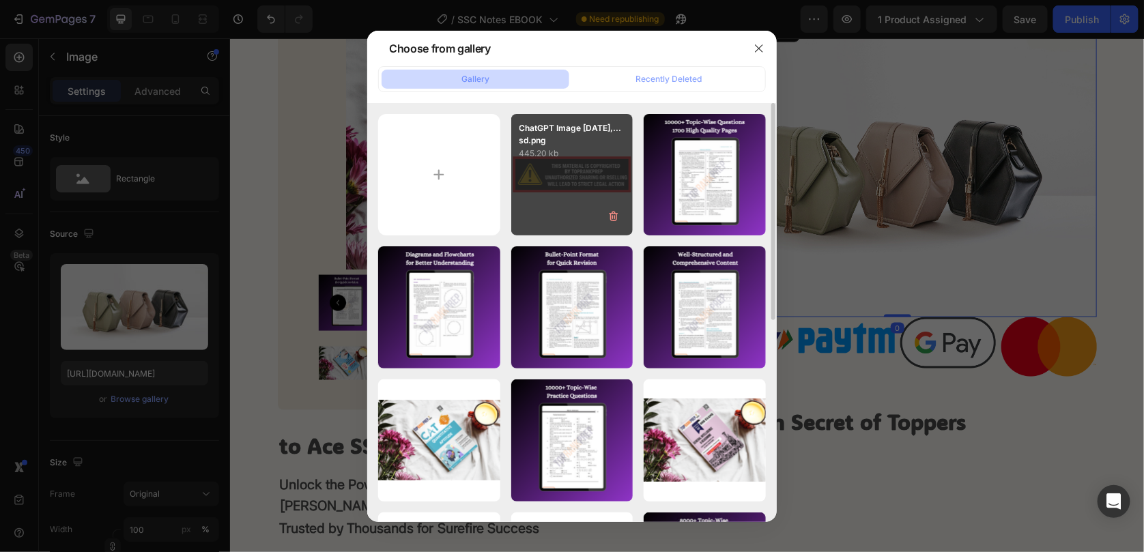
click at [558, 194] on div "ChatGPT Image [DATE],...sd.png 445.20 kb" at bounding box center [572, 175] width 122 height 122
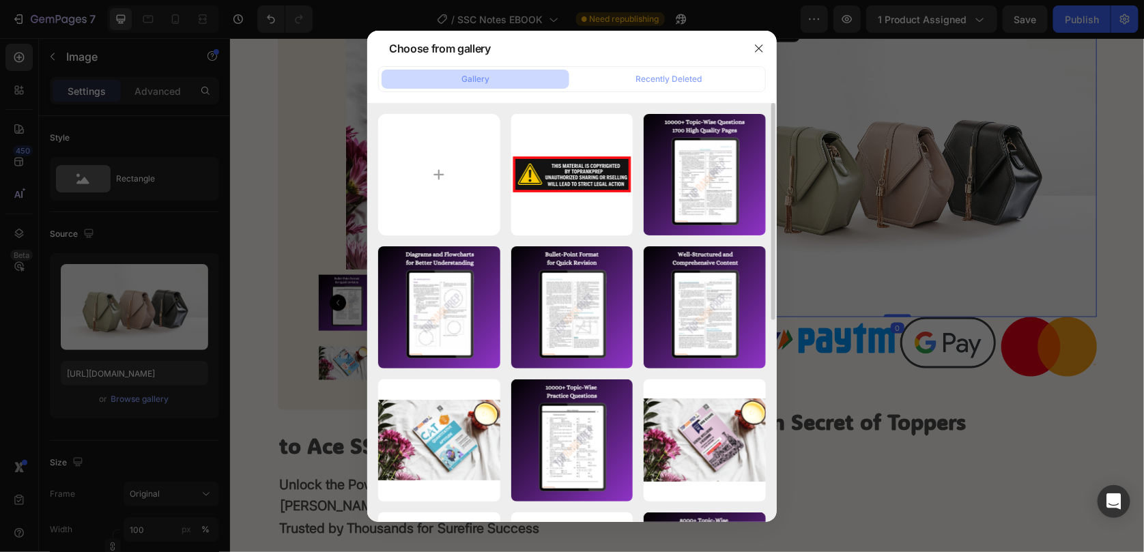
type input "[URL][DOMAIN_NAME]"
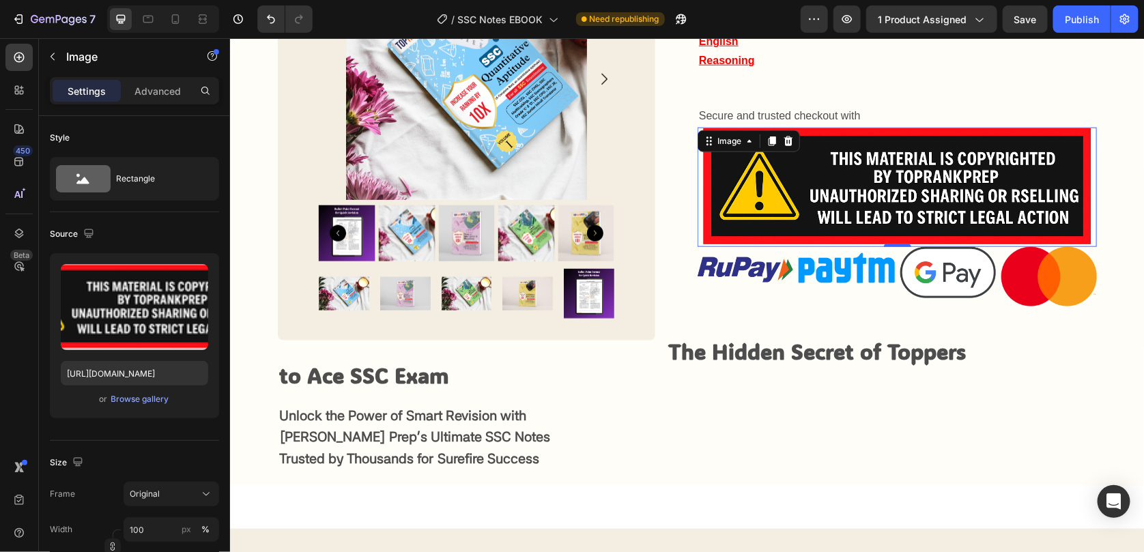
scroll to position [561, 0]
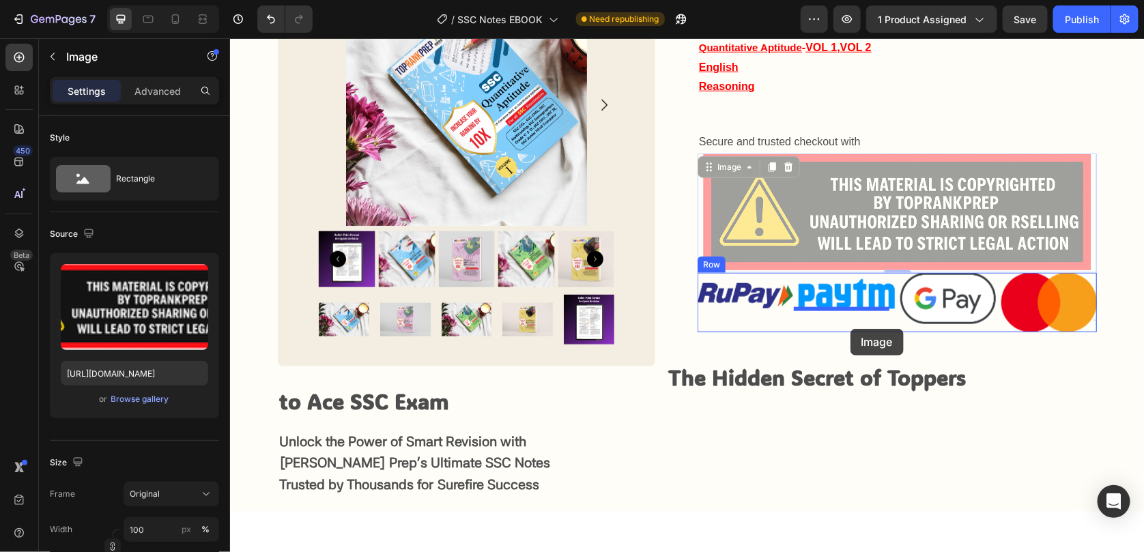
drag, startPoint x: 912, startPoint y: 230, endPoint x: 850, endPoint y: 328, distance: 116.3
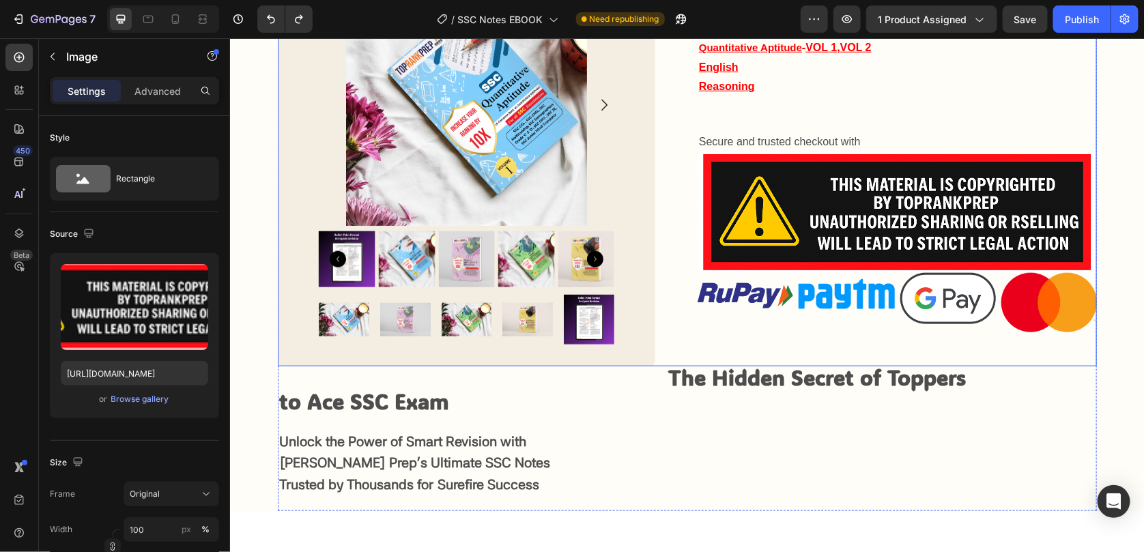
click at [821, 339] on div "Icon Icon Icon Icon Icon Icon List 2,500+ Verified Reviews! Text Block Row SSC …" at bounding box center [896, 5] width 399 height 722
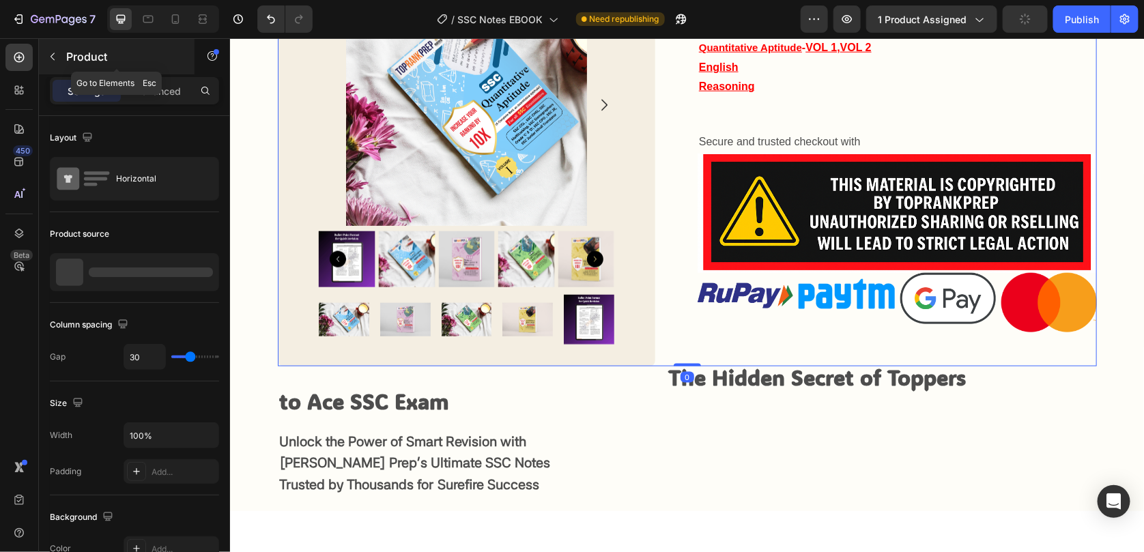
click at [46, 70] on div "Product" at bounding box center [117, 56] width 156 height 35
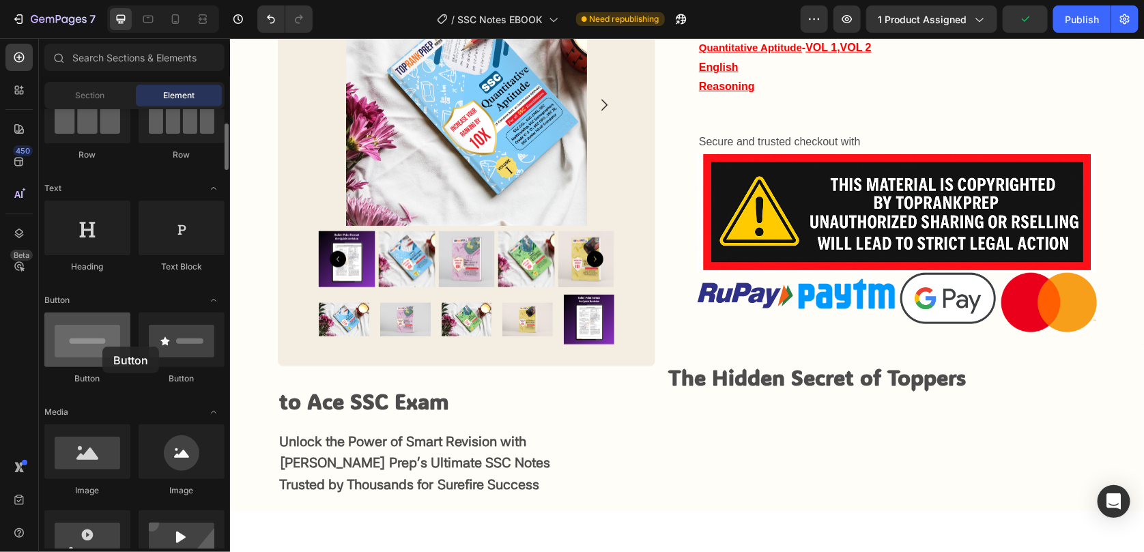
click at [95, 345] on div at bounding box center [87, 340] width 86 height 55
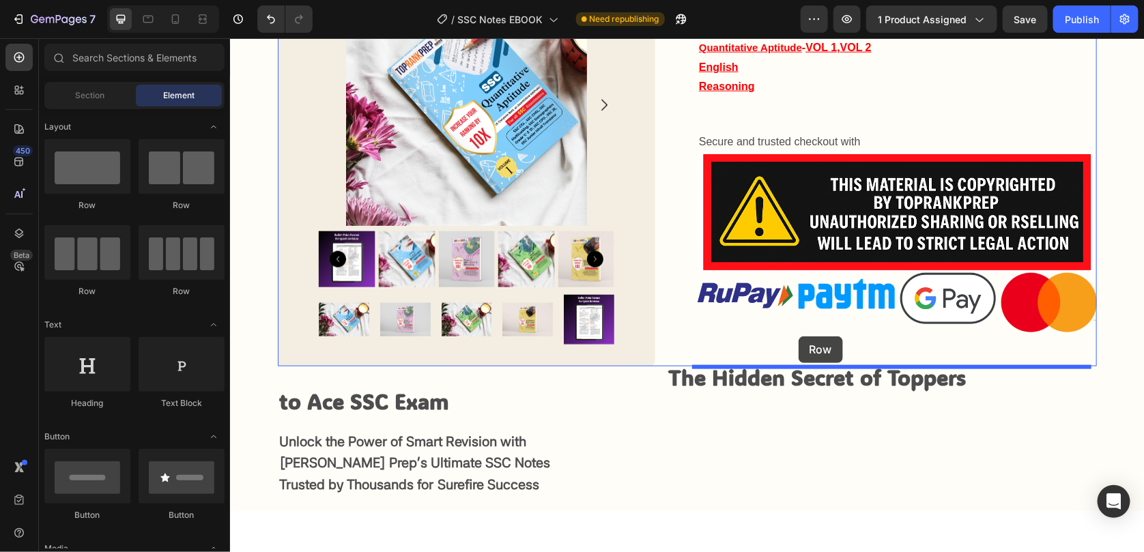
drag, startPoint x: 331, startPoint y: 218, endPoint x: 798, endPoint y: 336, distance: 481.7
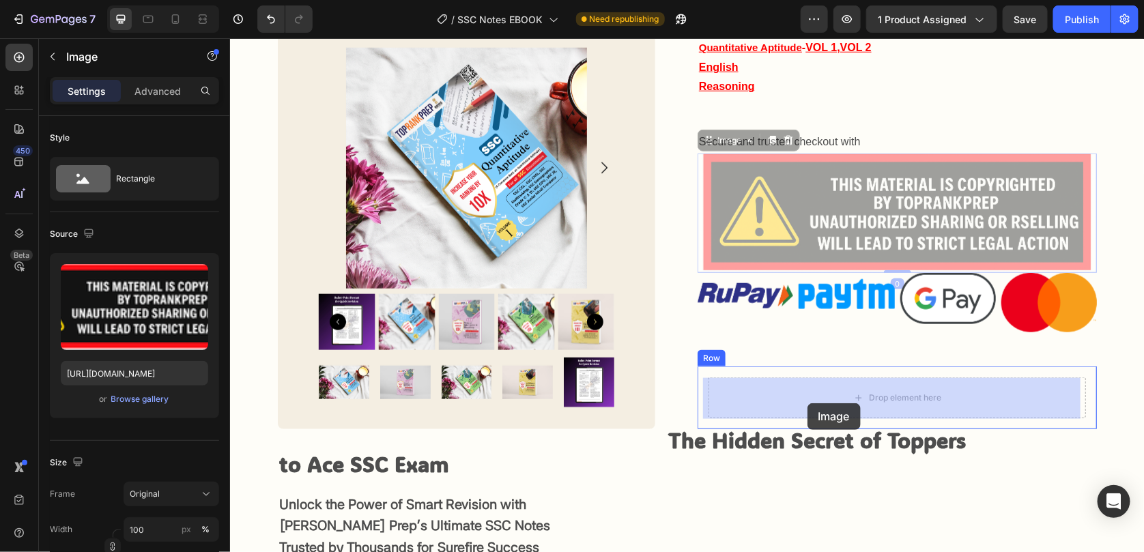
drag, startPoint x: 828, startPoint y: 224, endPoint x: 807, endPoint y: 402, distance: 179.4
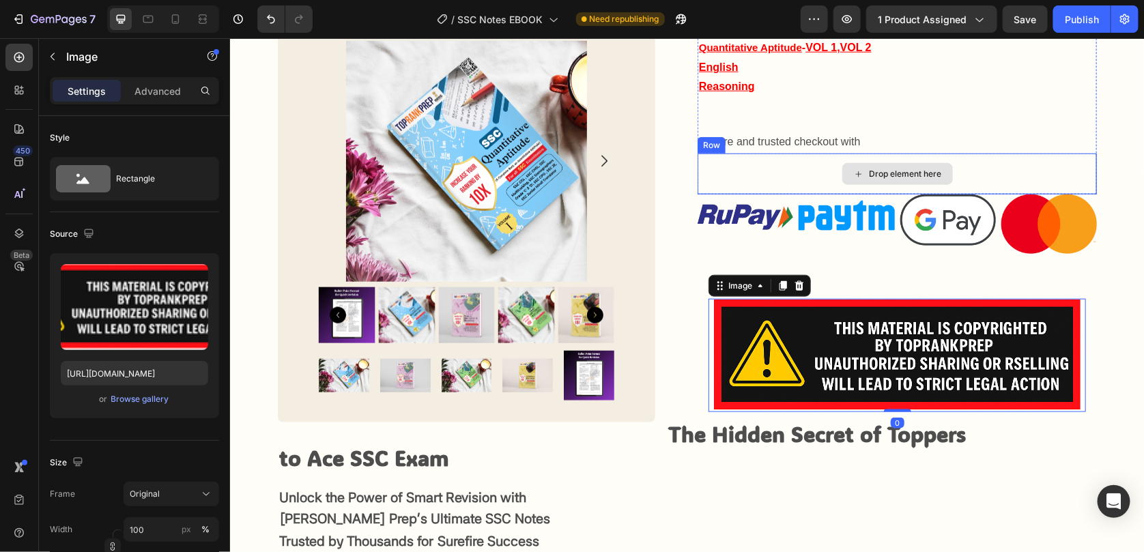
click at [798, 167] on div "Drop element here" at bounding box center [896, 173] width 399 height 41
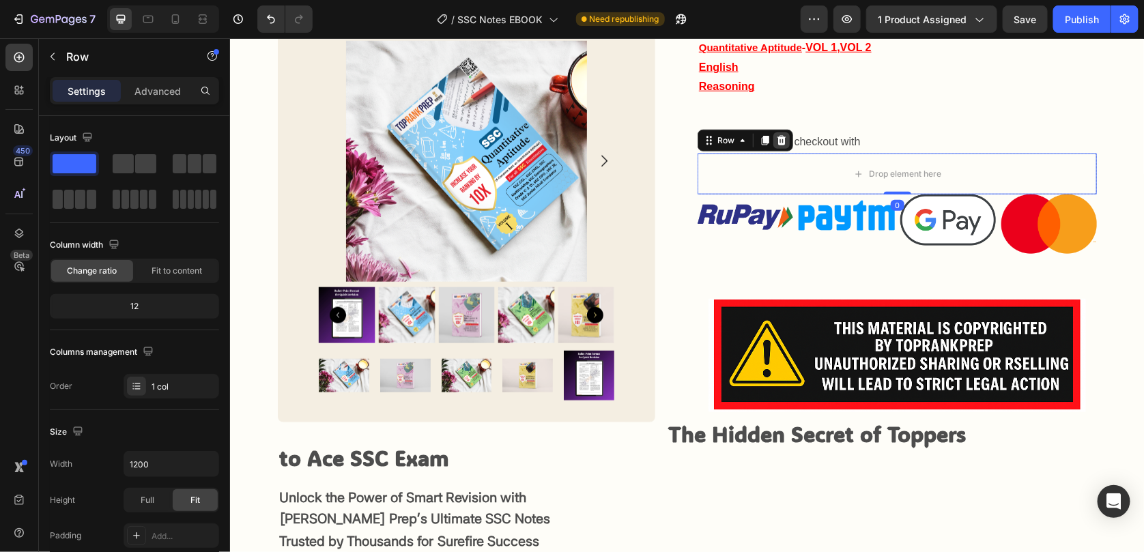
click at [776, 139] on icon at bounding box center [781, 139] width 11 height 11
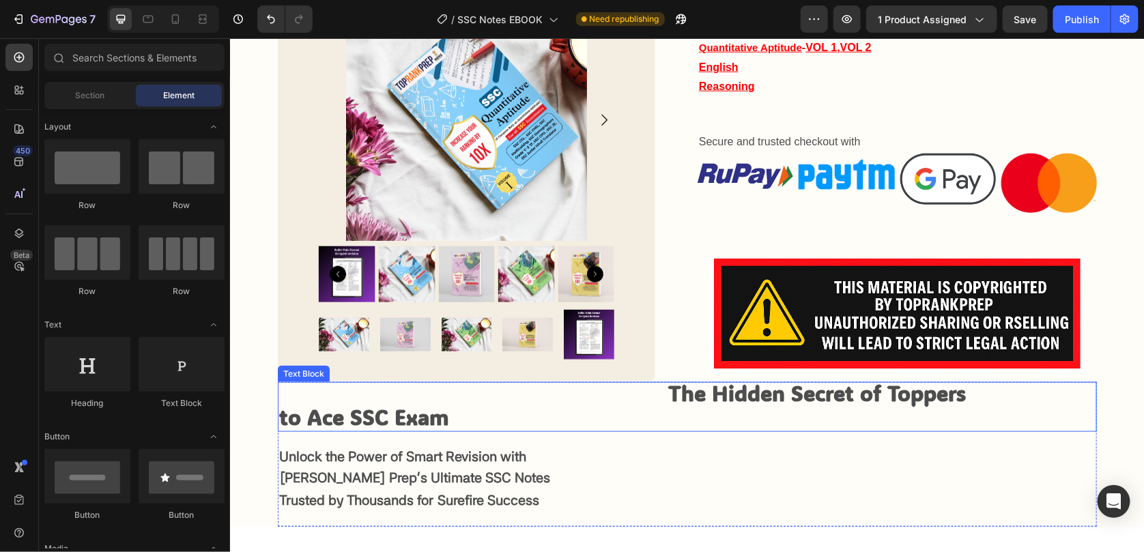
click at [999, 322] on img at bounding box center [897, 313] width 378 height 113
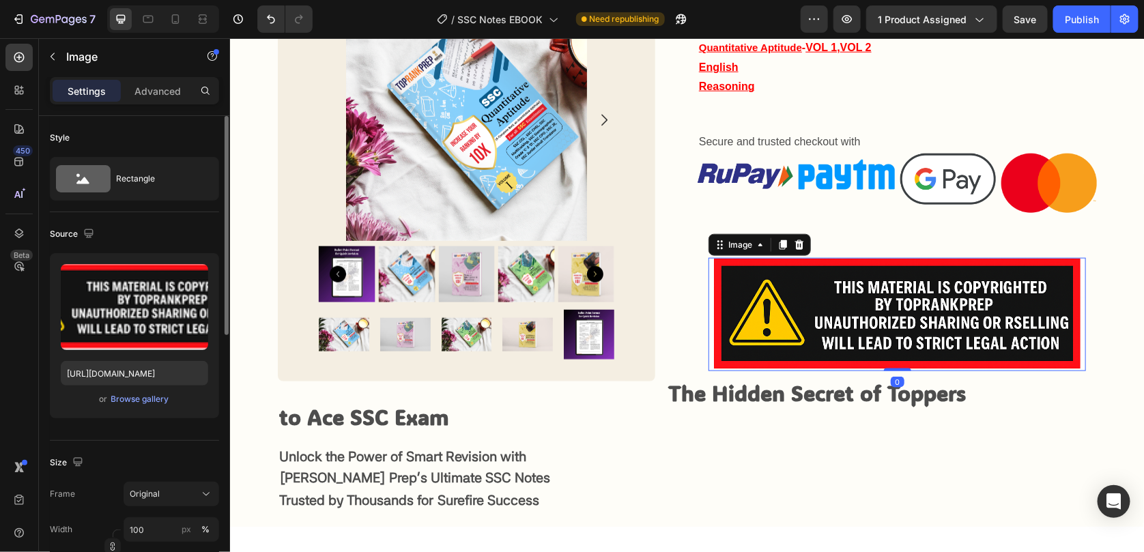
scroll to position [137, 0]
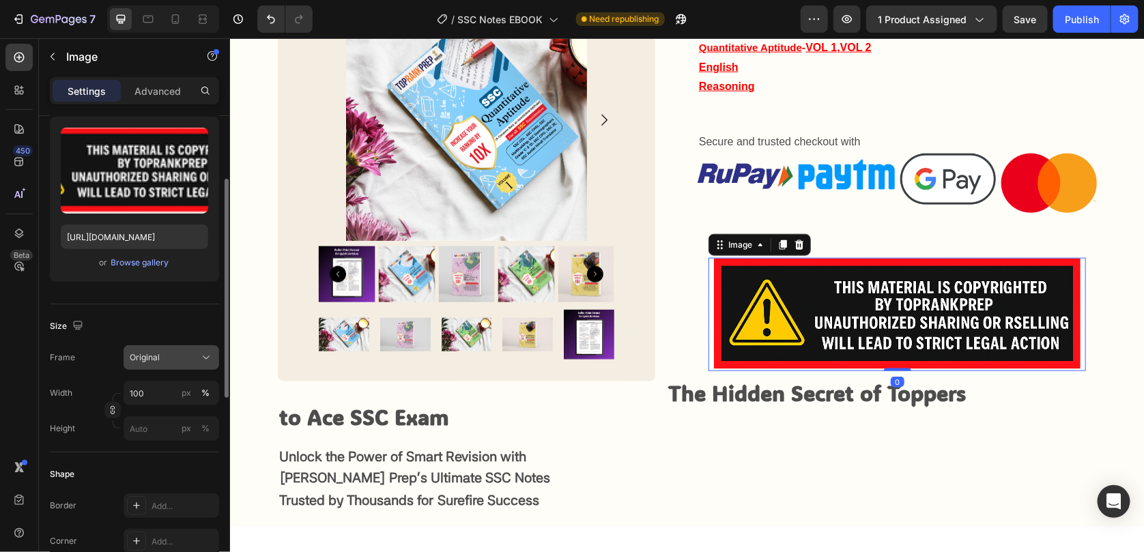
click at [155, 345] on button "Original" at bounding box center [172, 357] width 96 height 25
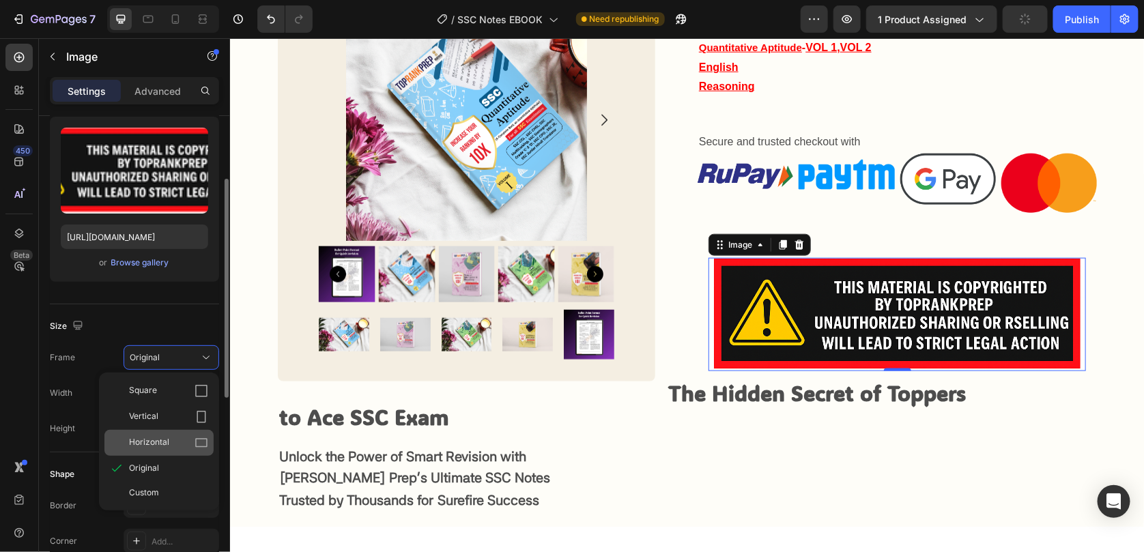
click at [172, 431] on div "Horizontal" at bounding box center [158, 443] width 109 height 26
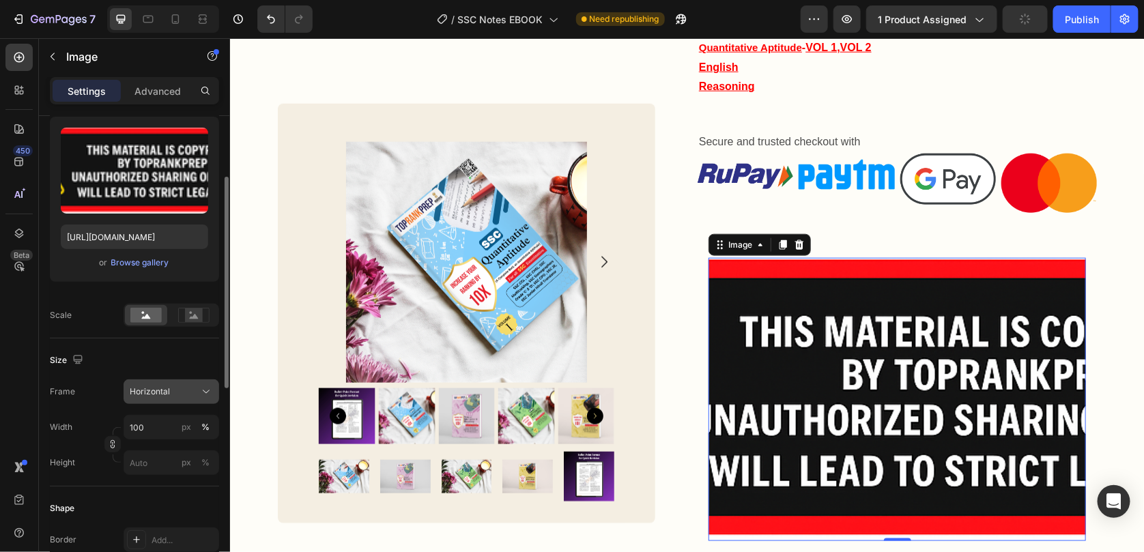
click at [179, 395] on div "Horizontal" at bounding box center [163, 392] width 67 height 12
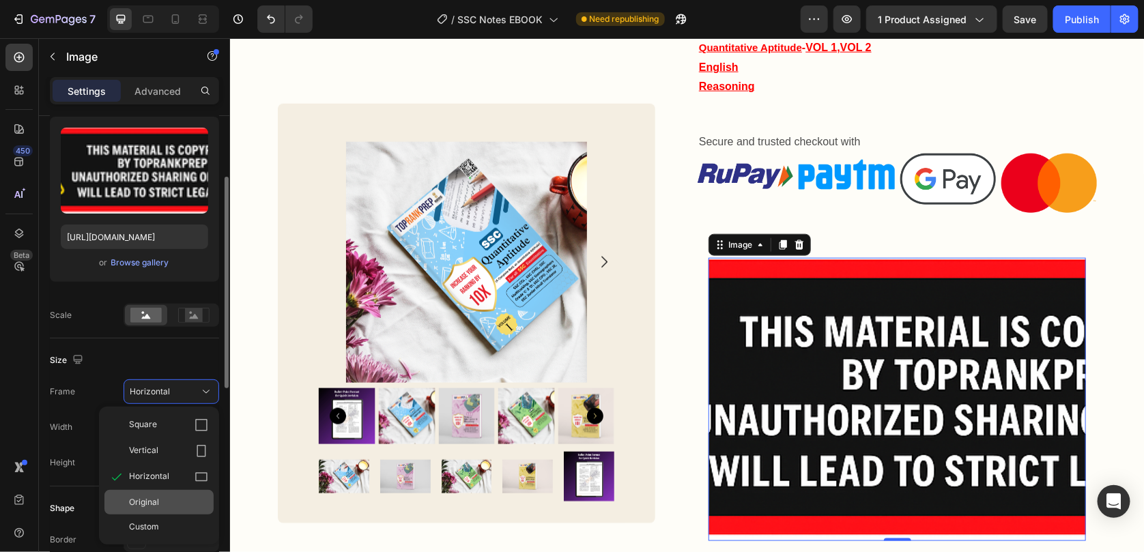
click at [178, 501] on div "Original" at bounding box center [168, 502] width 79 height 12
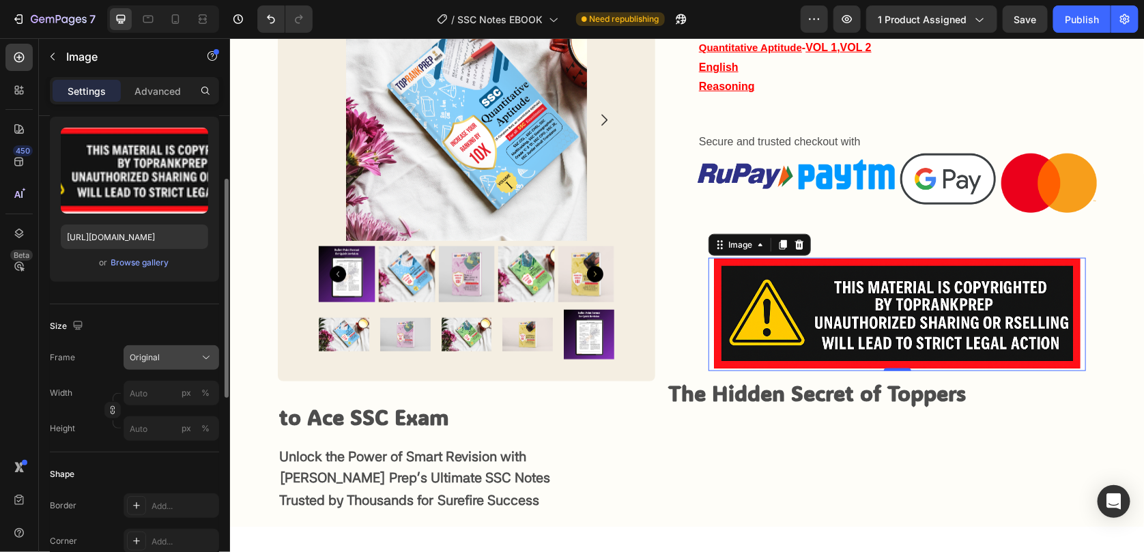
click at [182, 364] on button "Original" at bounding box center [172, 357] width 96 height 25
click at [91, 460] on div "Shape Border Add... Corner Add... Shadow Add..." at bounding box center [134, 527] width 169 height 148
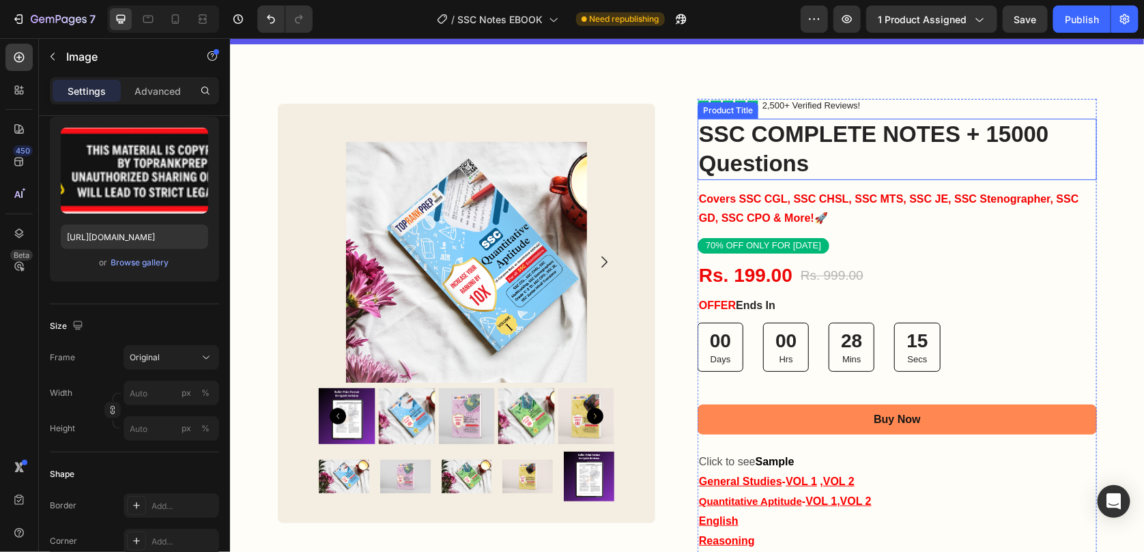
scroll to position [14, 0]
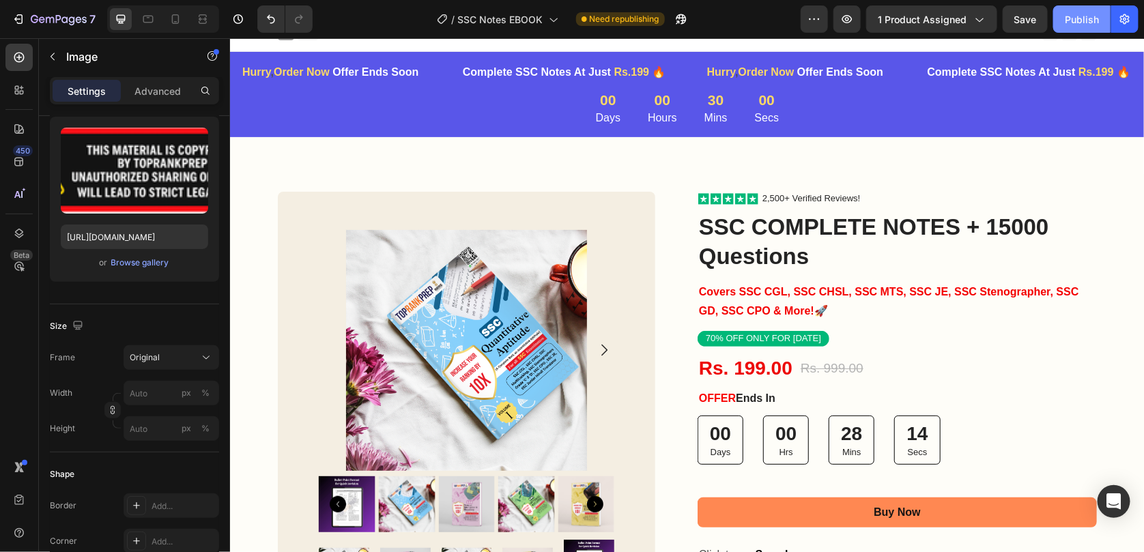
click at [1095, 25] on div "Publish" at bounding box center [1082, 19] width 34 height 14
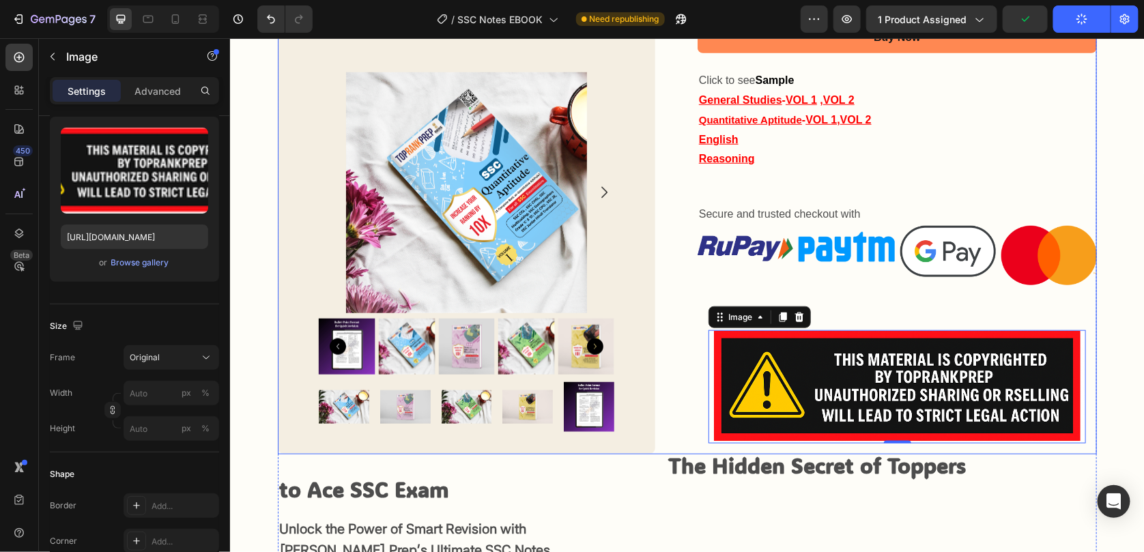
scroll to position [492, 0]
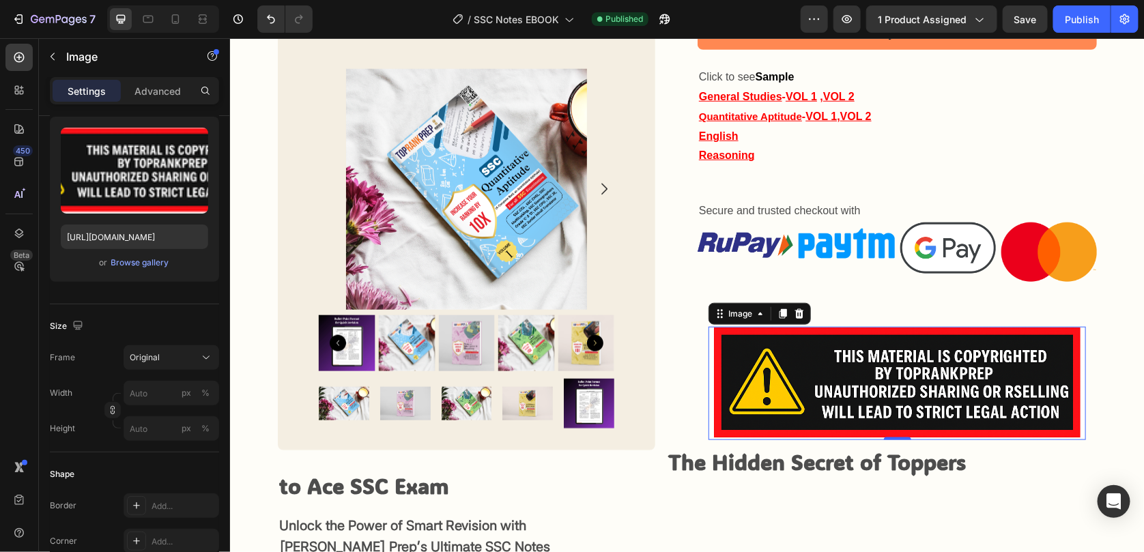
click at [774, 366] on img at bounding box center [897, 382] width 378 height 113
click at [172, 25] on icon at bounding box center [176, 19] width 14 height 14
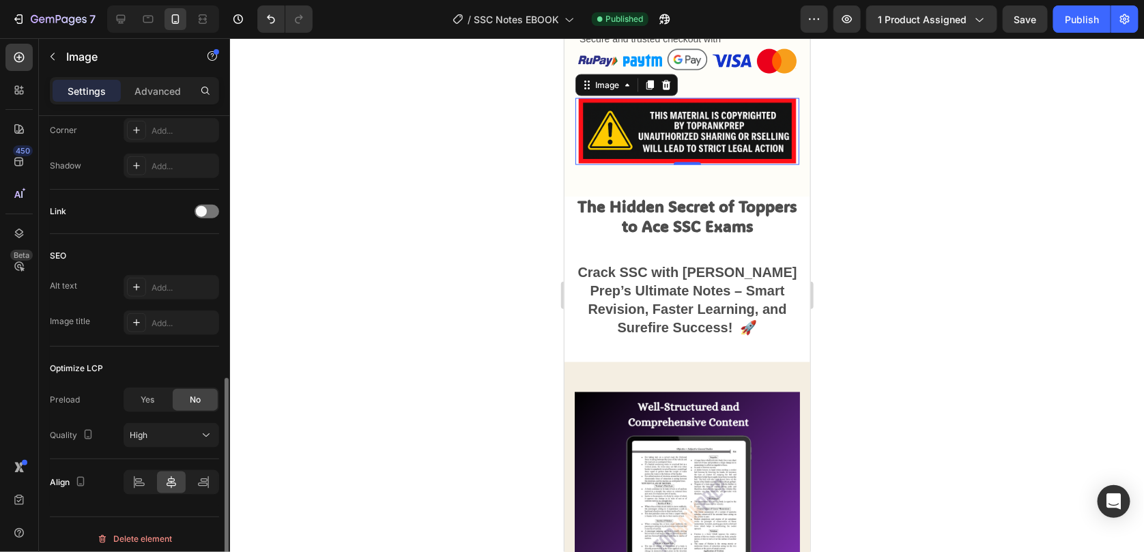
scroll to position [554, 0]
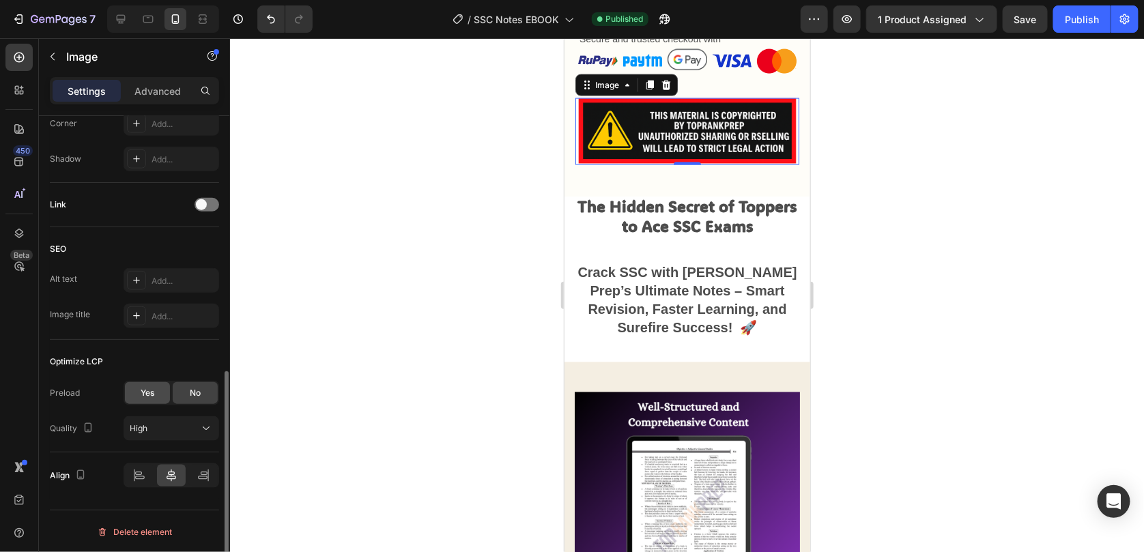
click at [155, 399] on div "Yes" at bounding box center [147, 393] width 45 height 22
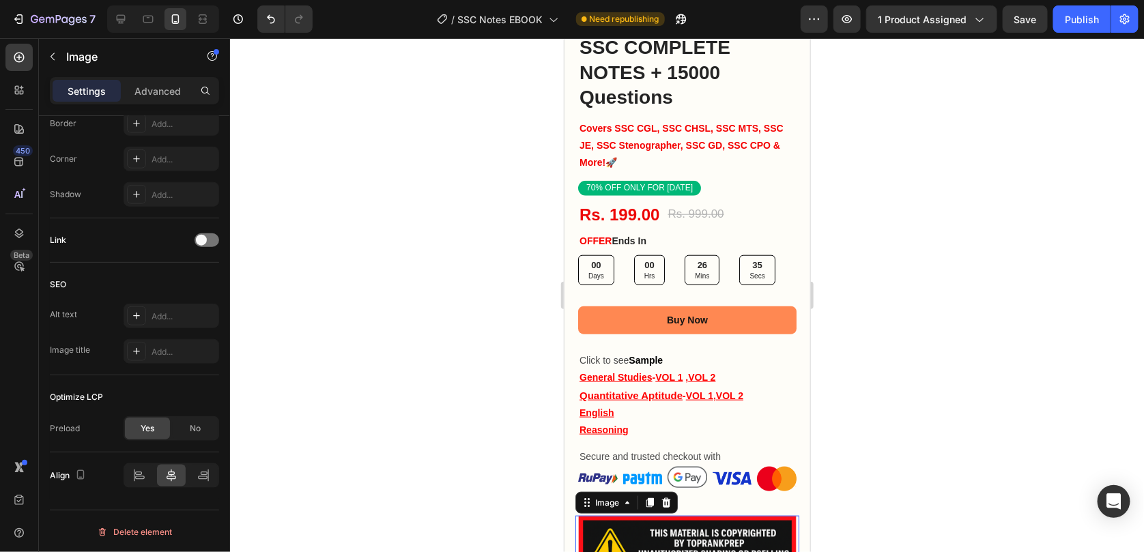
scroll to position [422, 0]
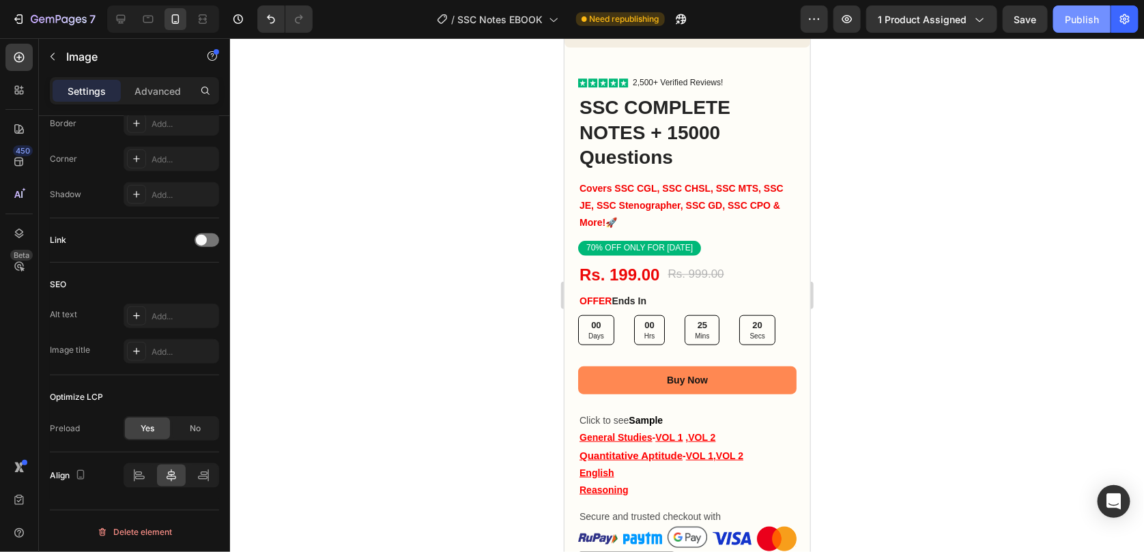
click at [1088, 23] on div "Publish" at bounding box center [1082, 19] width 34 height 14
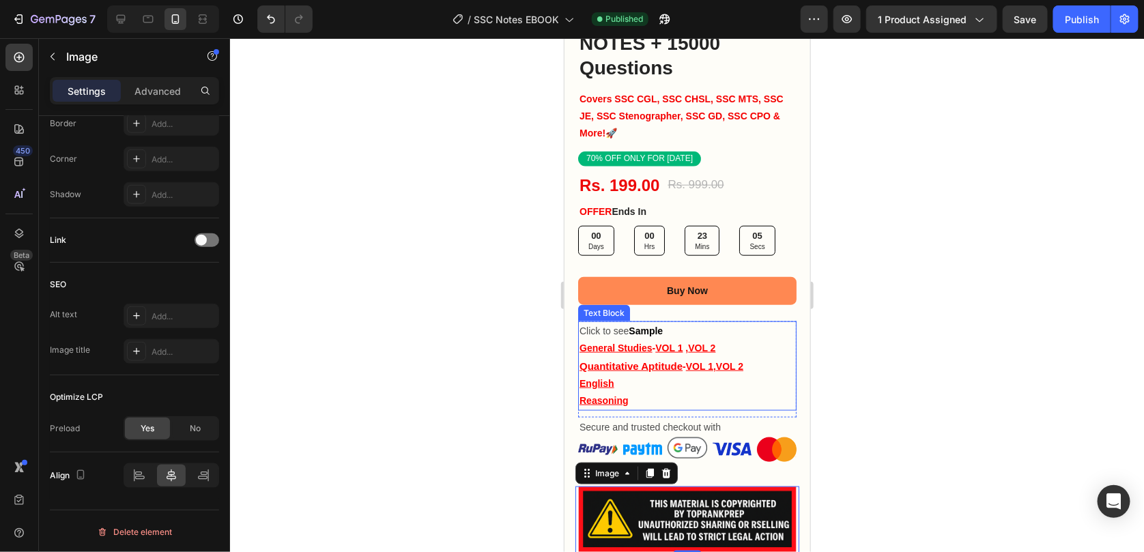
scroll to position [627, 0]
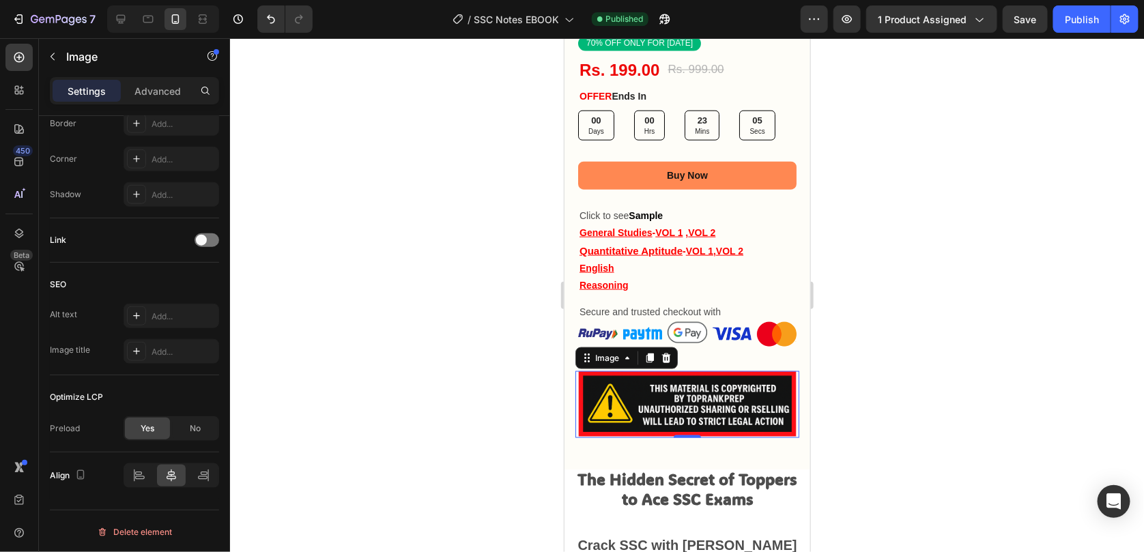
click at [982, 312] on div at bounding box center [687, 295] width 914 height 514
